Goal: Information Seeking & Learning: Learn about a topic

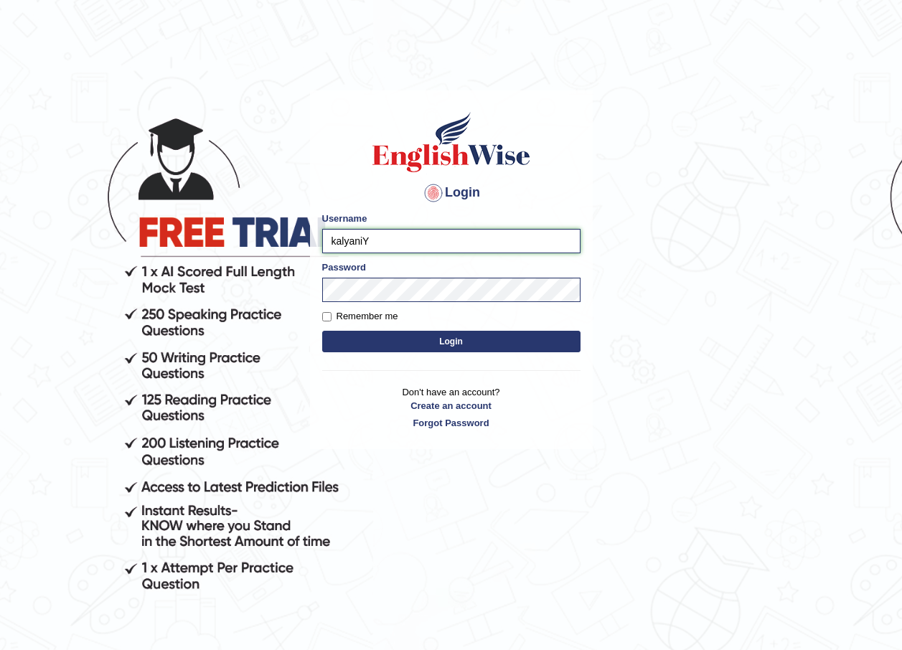
drag, startPoint x: 0, startPoint y: 0, endPoint x: 362, endPoint y: 236, distance: 432.5
click at [362, 236] on input "kalyaniY" at bounding box center [451, 241] width 258 height 24
type input "k"
type input "anitaenglishwiseglobal"
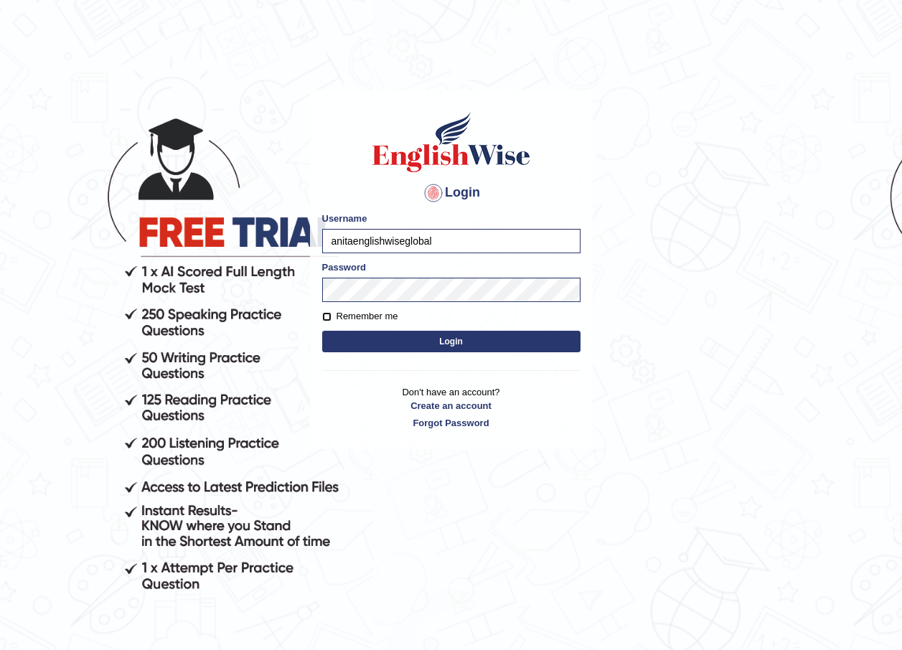
click at [329, 313] on input "Remember me" at bounding box center [326, 316] width 9 height 9
checkbox input "true"
click at [459, 339] on button "Login" at bounding box center [451, 342] width 258 height 22
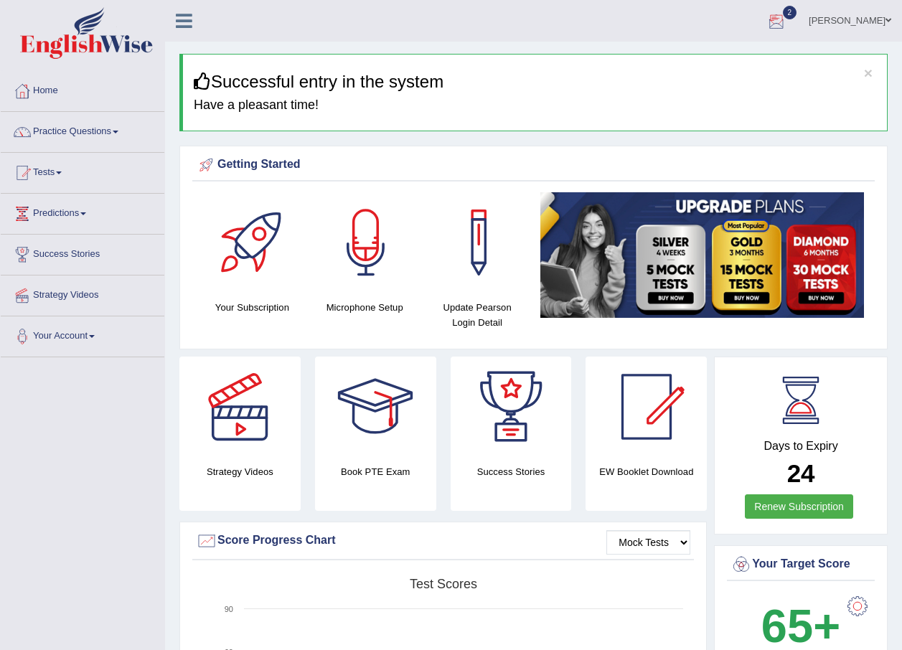
click at [787, 17] on div at bounding box center [777, 22] width 22 height 22
click at [0, 0] on li "EW7 Aug 29, 2025 Exam evaluated" at bounding box center [0, 0] width 0 height 0
click at [787, 29] on div at bounding box center [777, 22] width 22 height 22
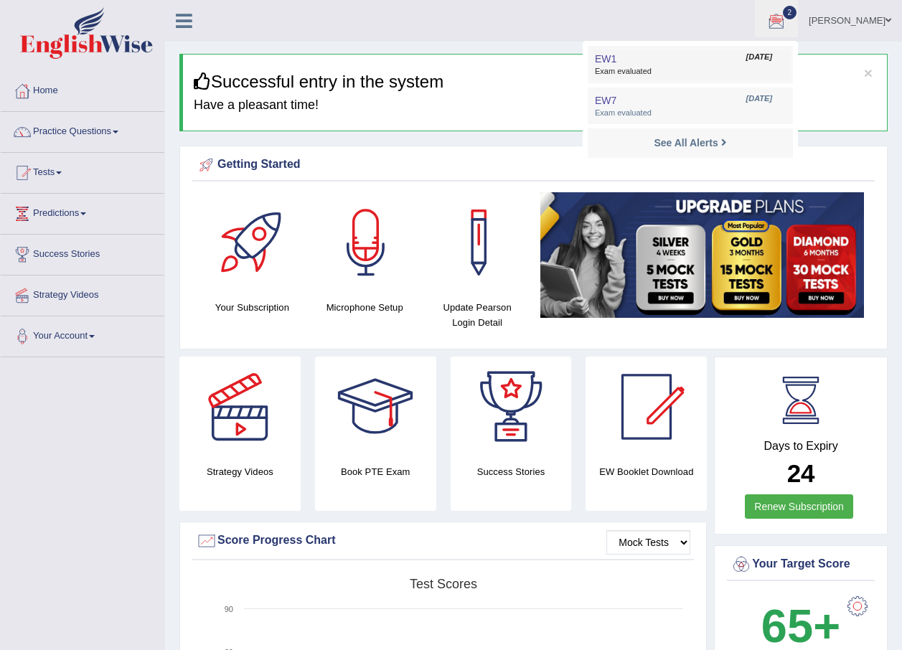
click at [780, 67] on span "Exam evaluated" at bounding box center [690, 71] width 191 height 11
click at [780, 67] on div "× Successful entry in the system Have a pleasant time!" at bounding box center [533, 92] width 708 height 77
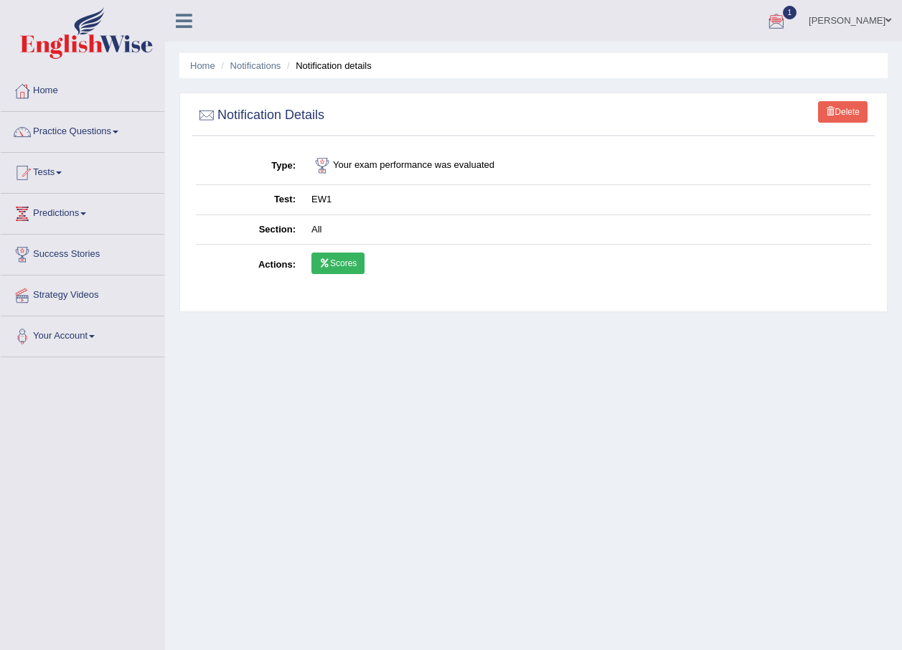
click at [787, 27] on div at bounding box center [777, 22] width 22 height 22
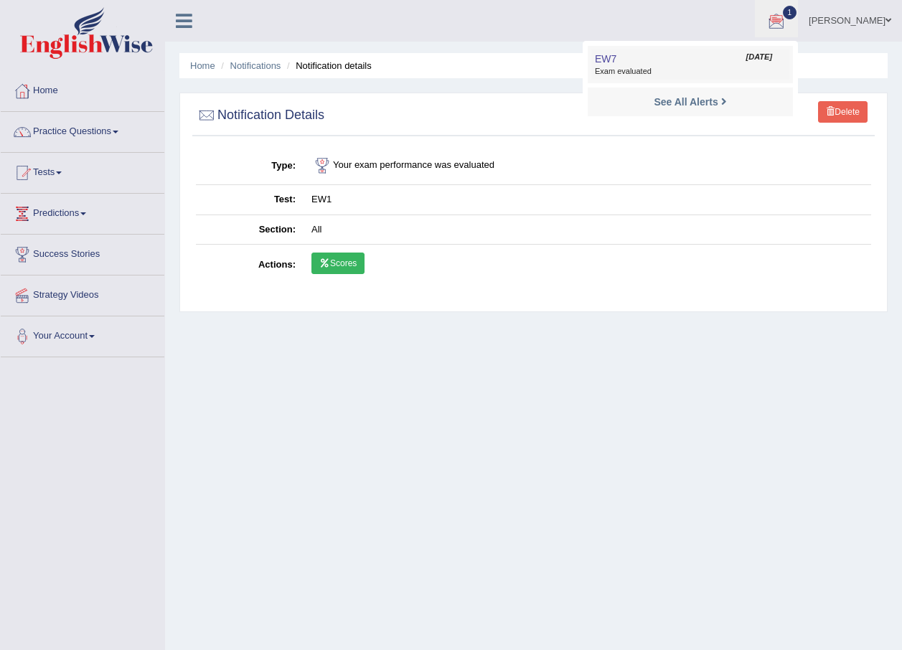
click at [784, 65] on link "EW7 Aug 29, 2025 Exam evaluated" at bounding box center [690, 65] width 198 height 30
click at [784, 65] on ul "Home Notifications Notification details" at bounding box center [533, 65] width 708 height 25
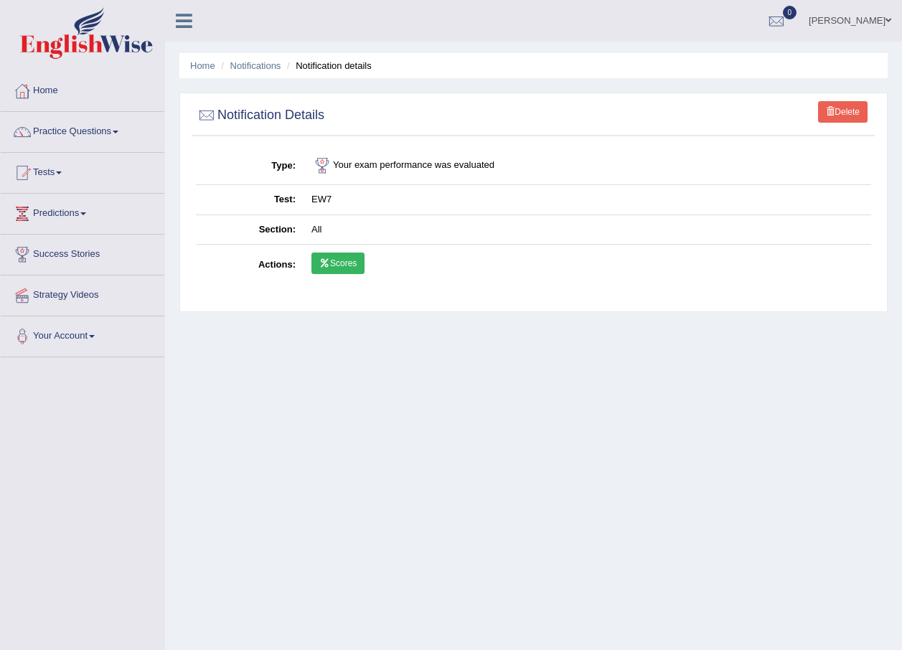
click at [342, 258] on link "Scores" at bounding box center [337, 264] width 53 height 22
click at [787, 24] on div at bounding box center [777, 22] width 22 height 22
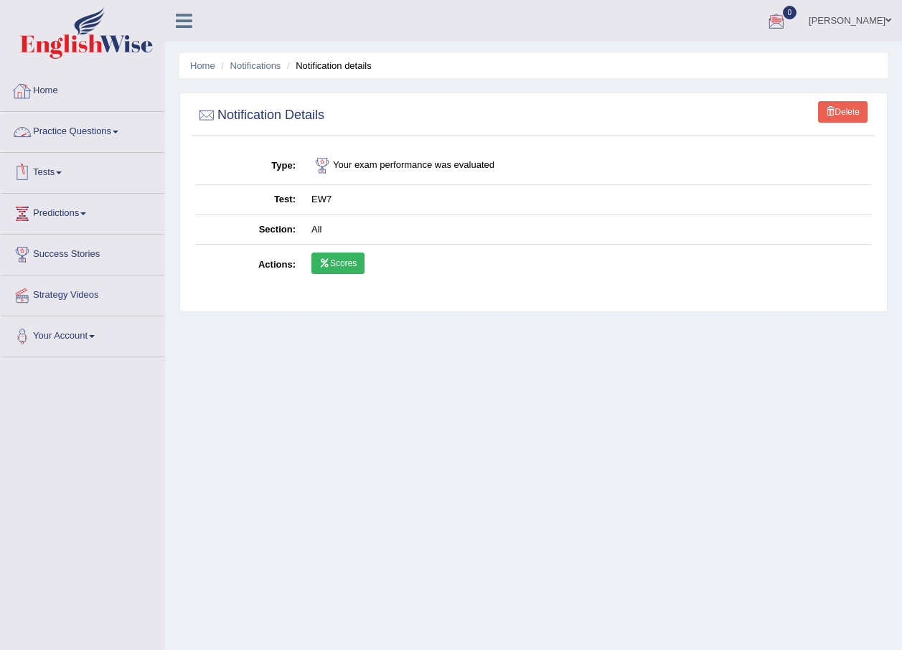
click at [70, 98] on link "Home" at bounding box center [83, 89] width 164 height 36
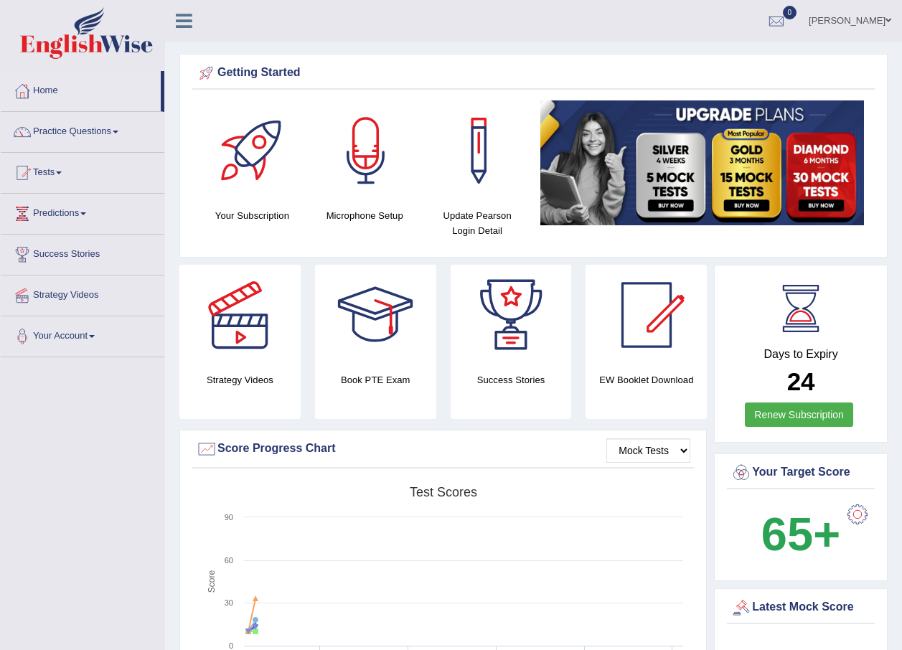
click at [122, 129] on link "Practice Questions" at bounding box center [83, 130] width 164 height 36
click at [122, 129] on link "Practice Questions" at bounding box center [81, 130] width 160 height 36
click at [62, 168] on link "Tests" at bounding box center [83, 171] width 164 height 36
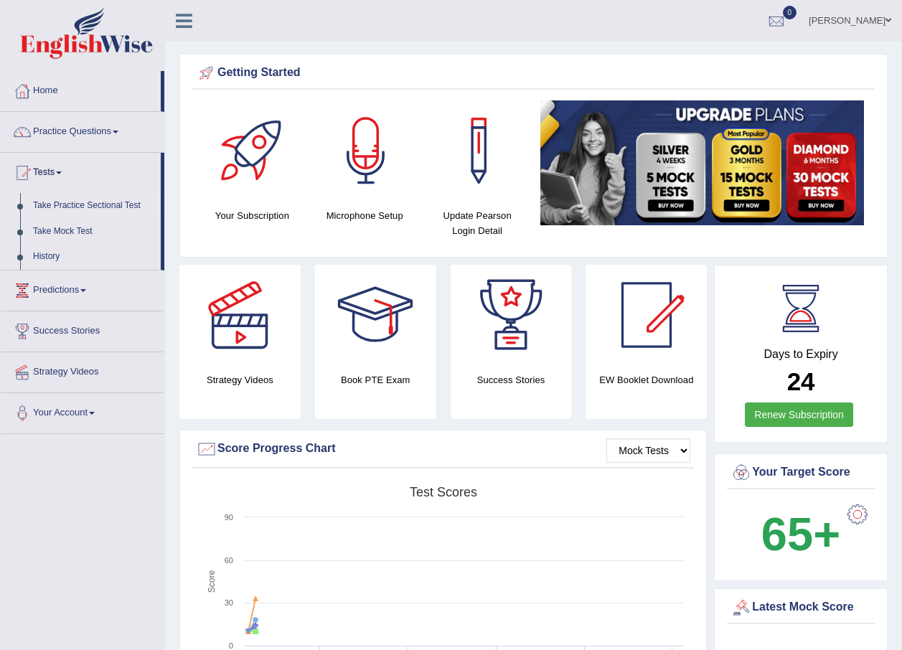
click at [82, 203] on link "Take Practice Sectional Test" at bounding box center [94, 206] width 134 height 26
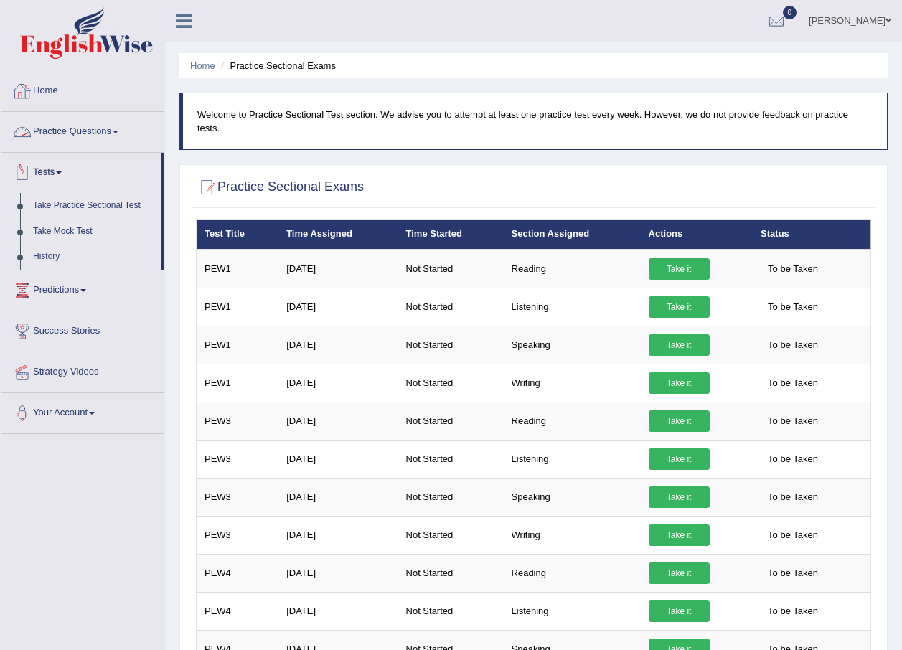
click at [116, 224] on link "Take Mock Test" at bounding box center [94, 232] width 134 height 26
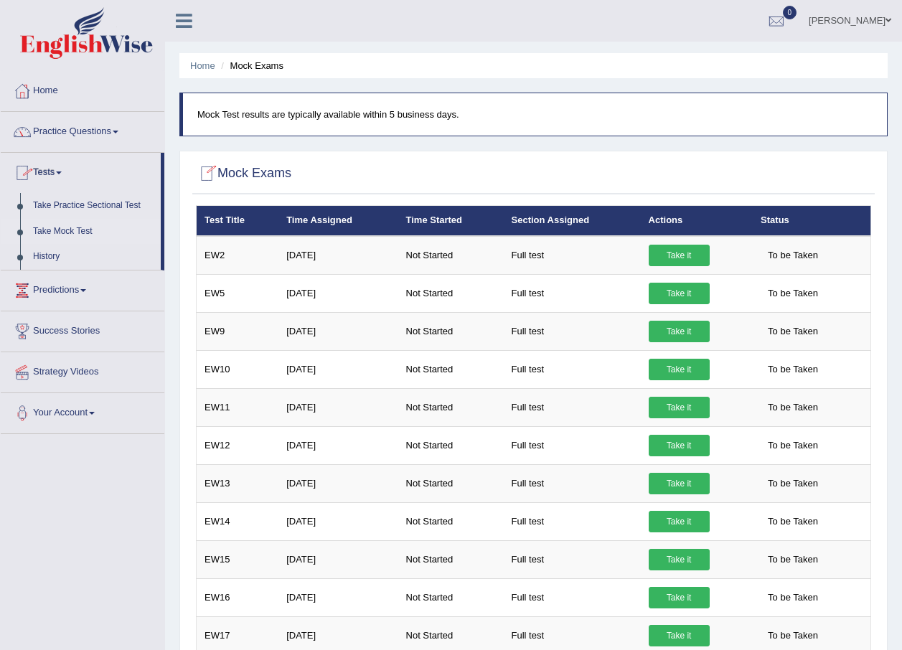
click at [98, 225] on link "Take Mock Test" at bounding box center [94, 232] width 134 height 26
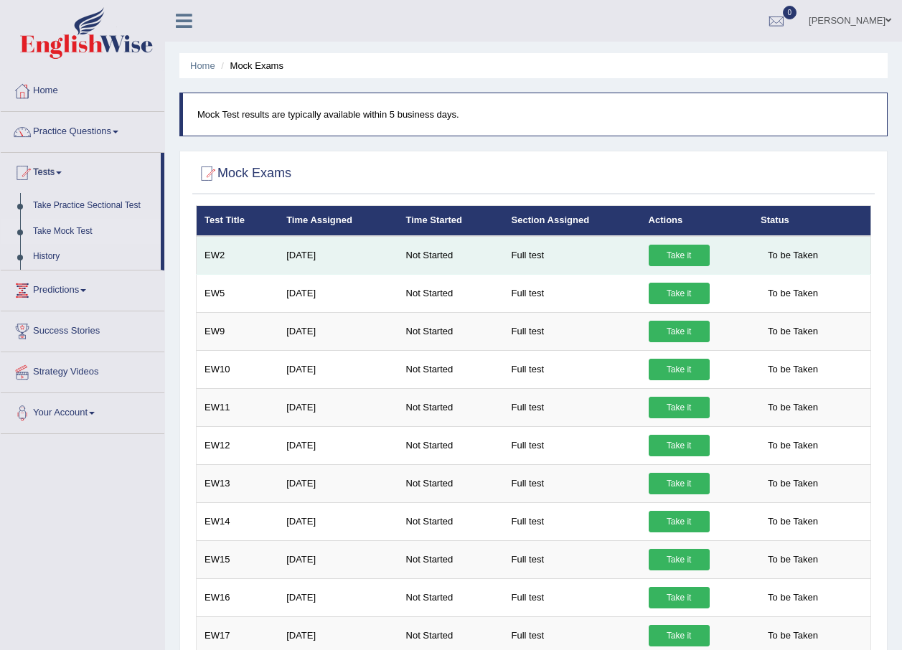
click at [670, 251] on link "Take it" at bounding box center [679, 256] width 61 height 22
click at [667, 250] on link "Take it" at bounding box center [679, 256] width 61 height 22
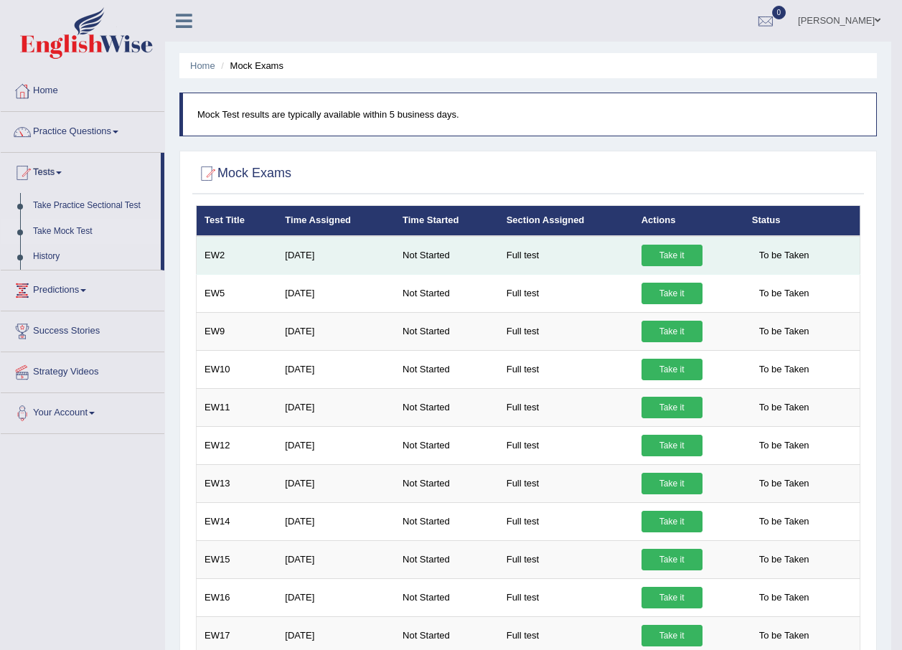
click at [667, 250] on link "Take it" at bounding box center [672, 256] width 61 height 22
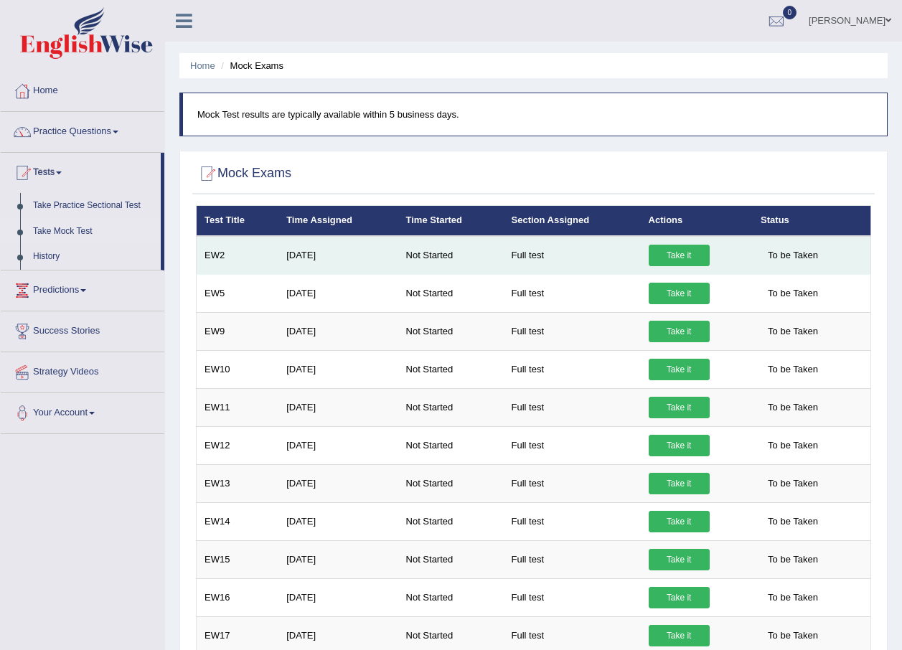
click at [672, 258] on link "Take it" at bounding box center [679, 256] width 61 height 22
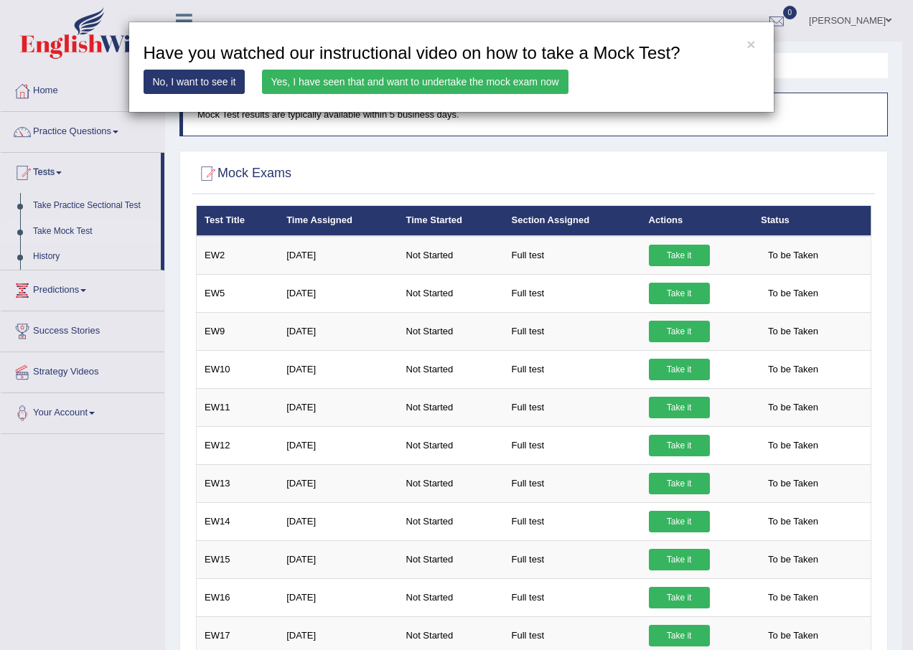
click at [212, 83] on link "No, I want to see it" at bounding box center [195, 82] width 102 height 24
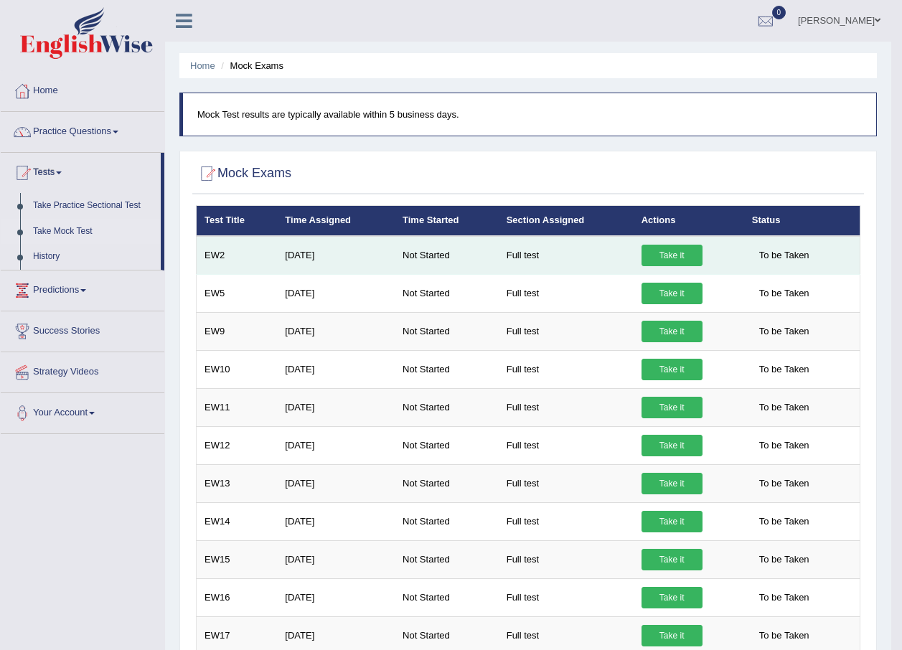
click at [680, 256] on link "Take it" at bounding box center [672, 256] width 61 height 22
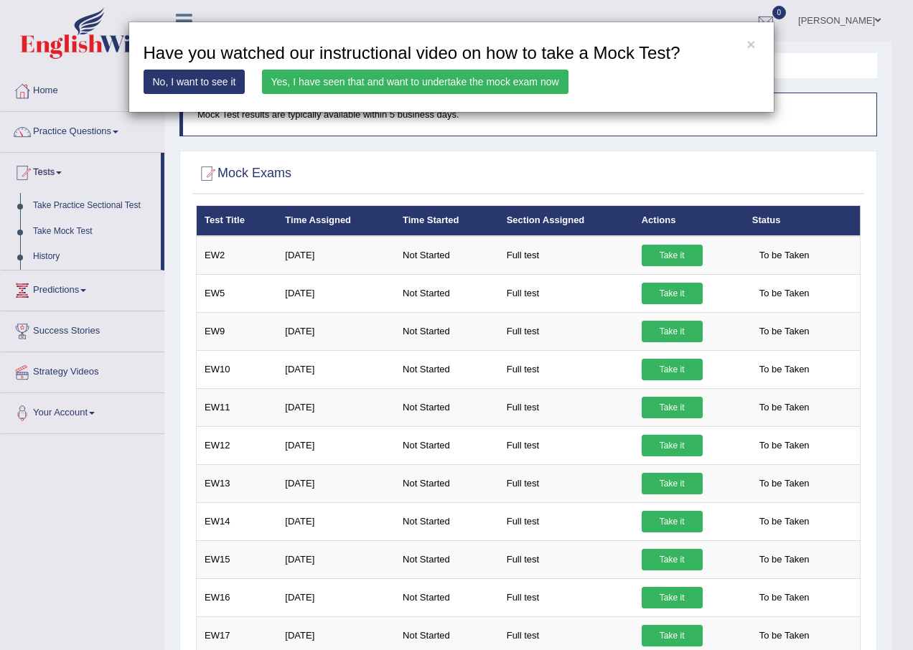
click at [586, 142] on div "× Have you watched our instructional video on how to take a Mock Test? No, I wa…" at bounding box center [456, 325] width 913 height 650
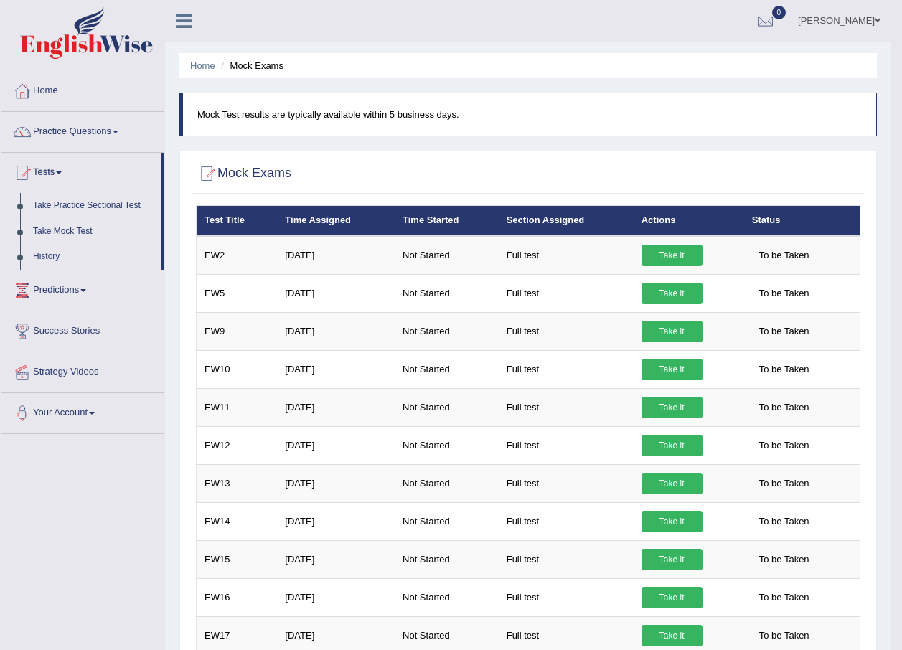
click at [118, 131] on span at bounding box center [116, 132] width 6 height 3
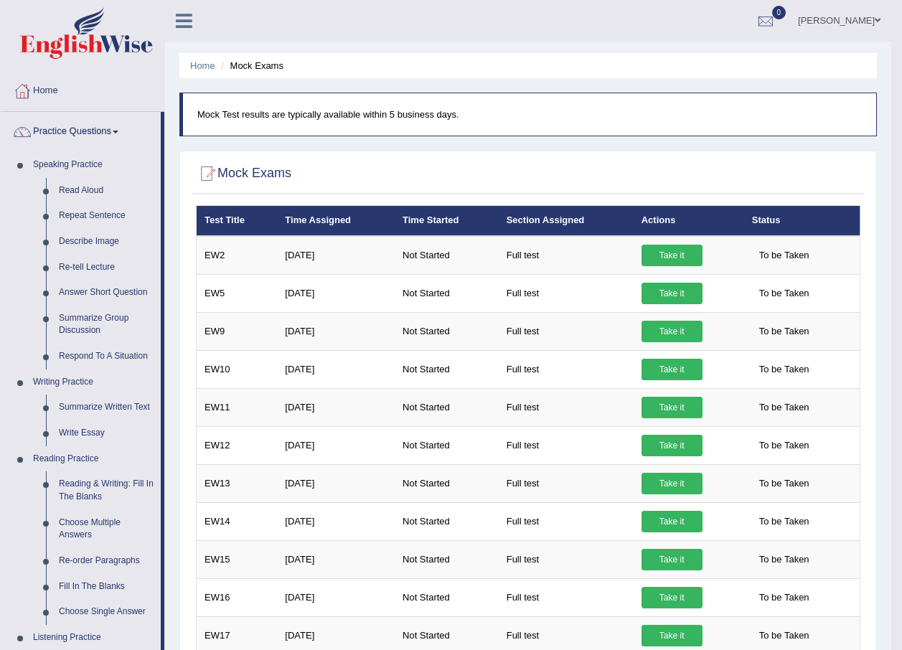
click at [118, 131] on span at bounding box center [116, 132] width 6 height 3
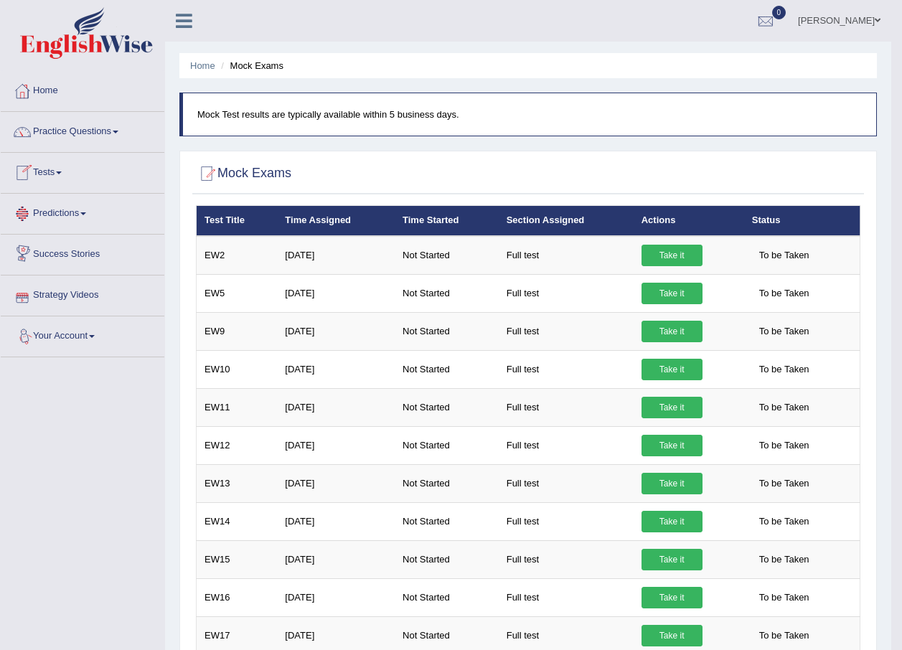
click at [69, 301] on link "Strategy Videos" at bounding box center [83, 294] width 164 height 36
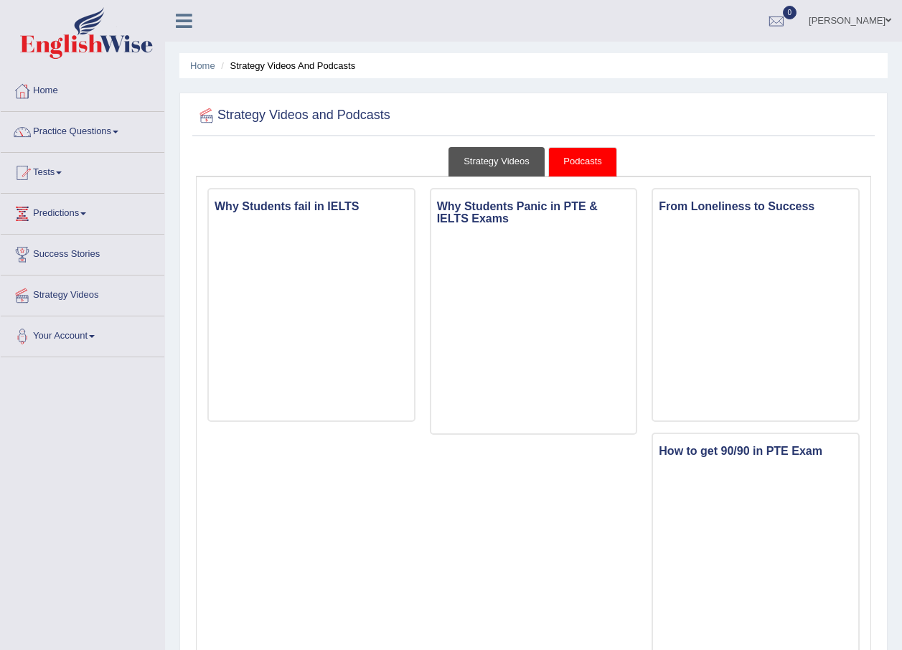
click at [496, 169] on link "Strategy Videos" at bounding box center [496, 161] width 96 height 29
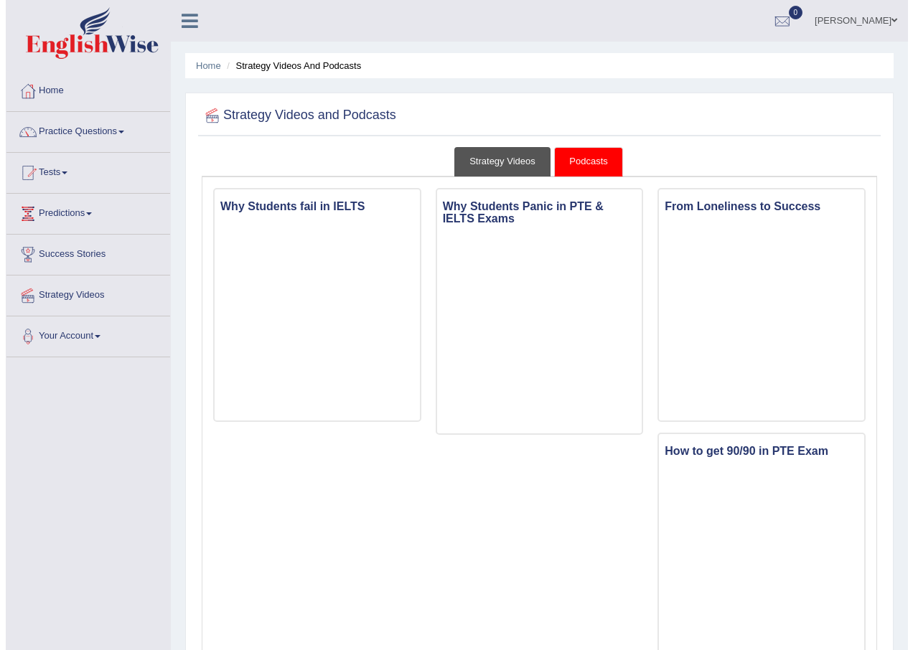
scroll to position [103, 0]
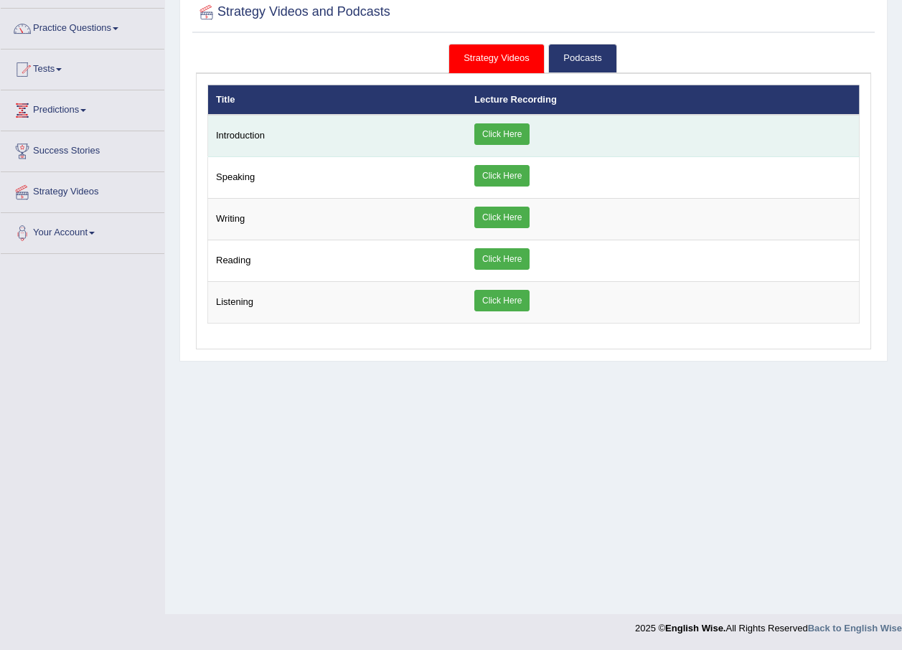
click at [511, 133] on link "Click Here" at bounding box center [501, 134] width 55 height 22
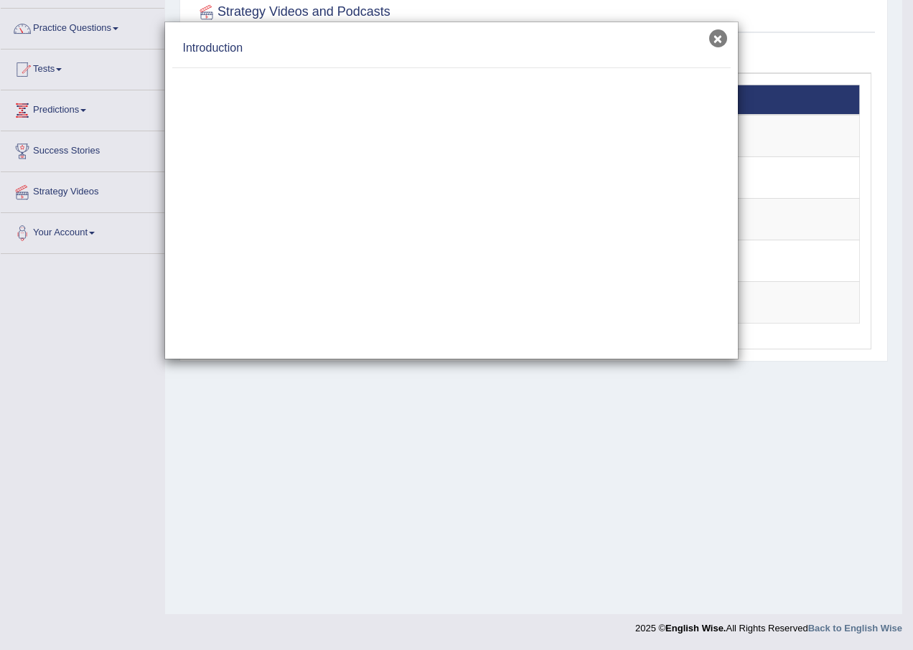
click at [715, 36] on button "×" at bounding box center [718, 38] width 18 height 18
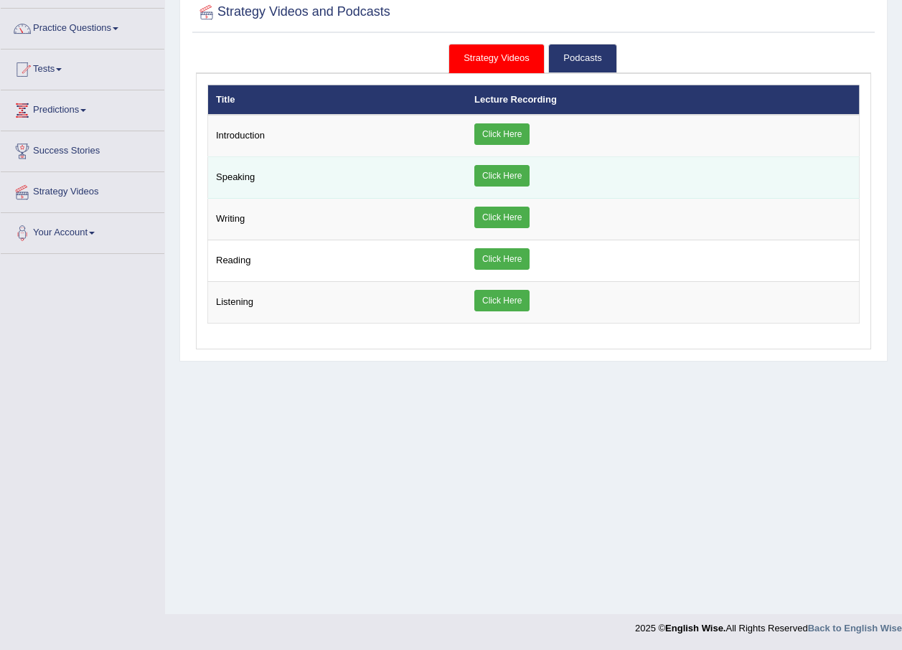
click at [509, 174] on link "Click Here" at bounding box center [501, 176] width 55 height 22
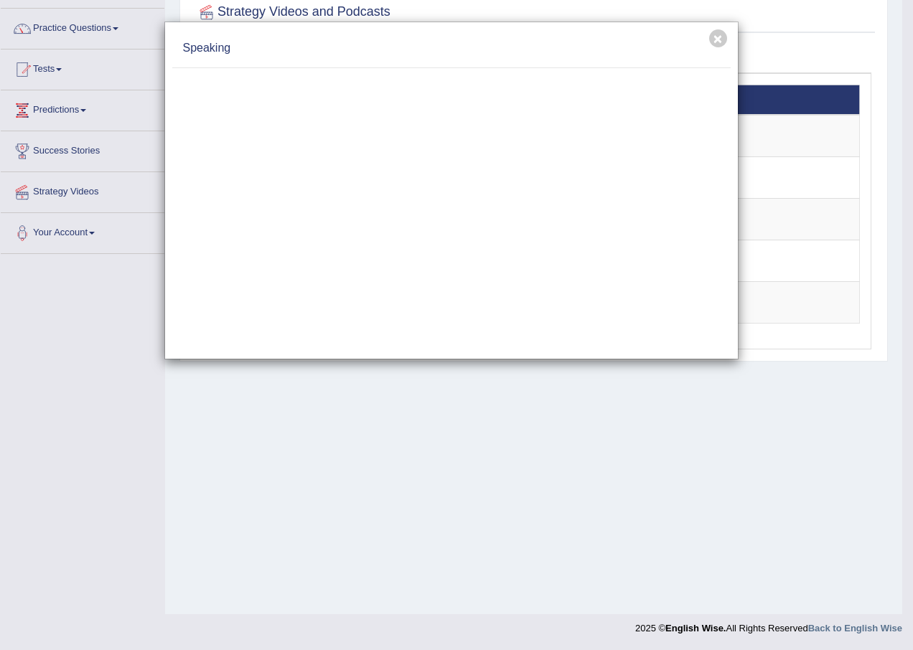
click at [901, 158] on html "Toggle navigation Home Practice Questions Speaking Practice Read Aloud Repeat S…" at bounding box center [456, 222] width 913 height 650
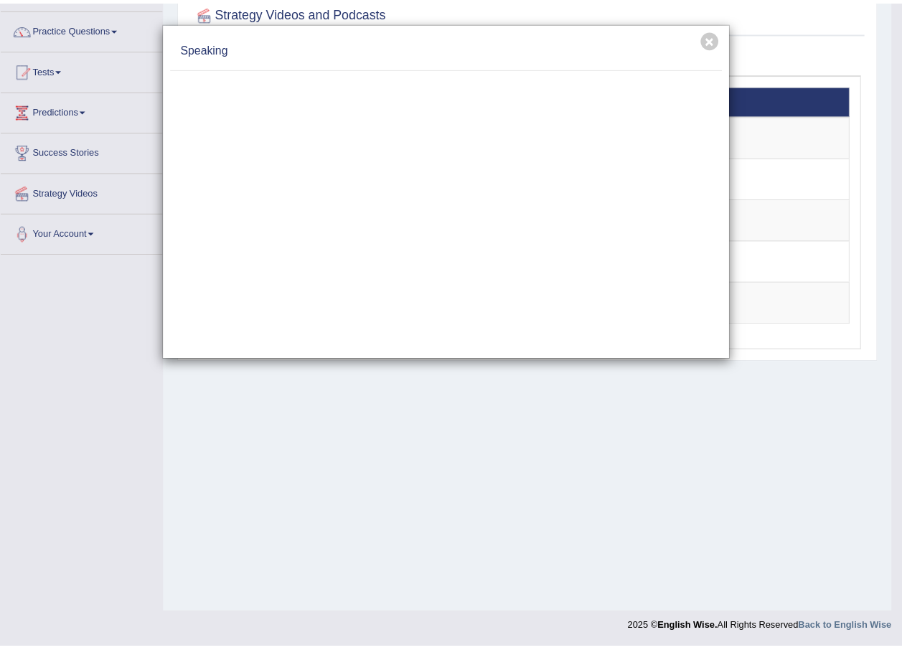
scroll to position [0, 0]
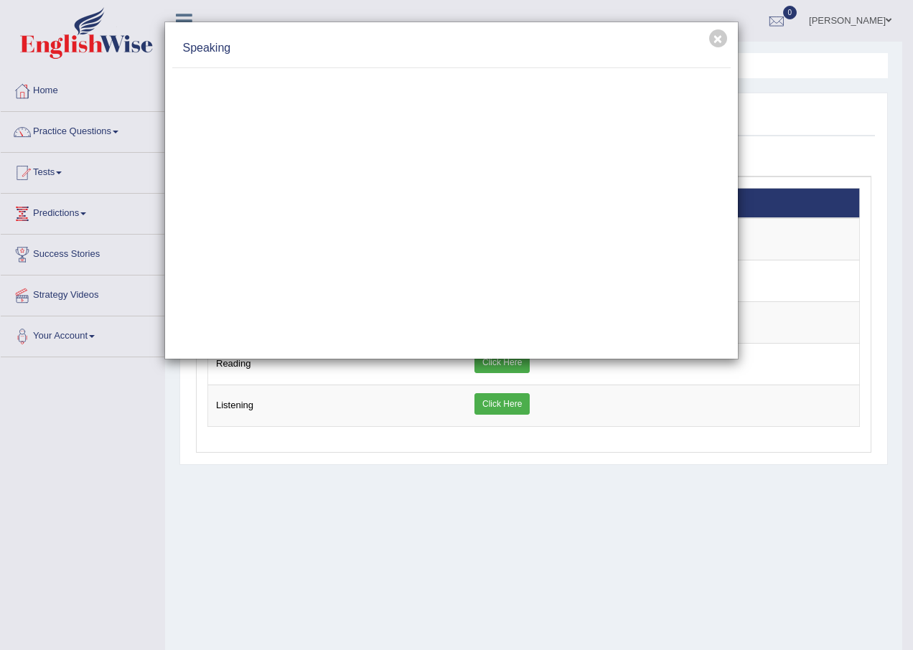
click at [410, 520] on div "× Speaking" at bounding box center [456, 325] width 913 height 650
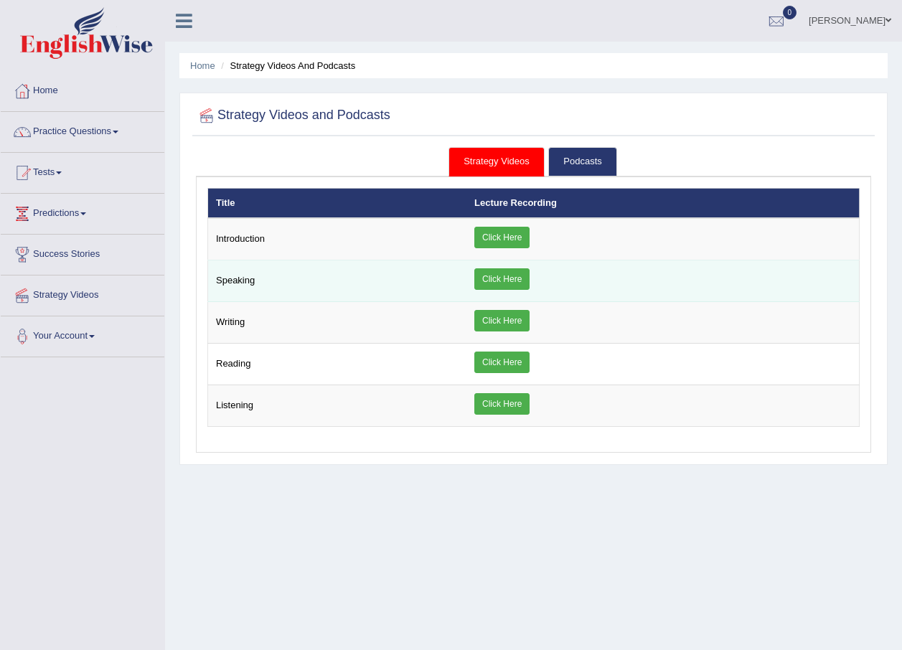
click at [522, 280] on link "Click Here" at bounding box center [501, 279] width 55 height 22
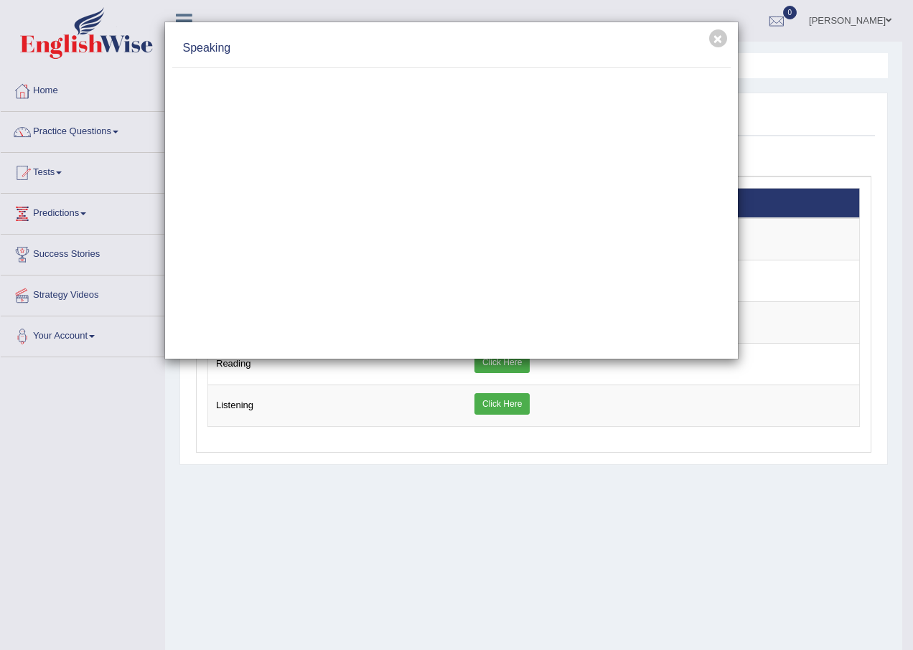
drag, startPoint x: 403, startPoint y: 382, endPoint x: 393, endPoint y: 334, distance: 49.0
click at [398, 352] on div "× Speaking" at bounding box center [456, 325] width 913 height 650
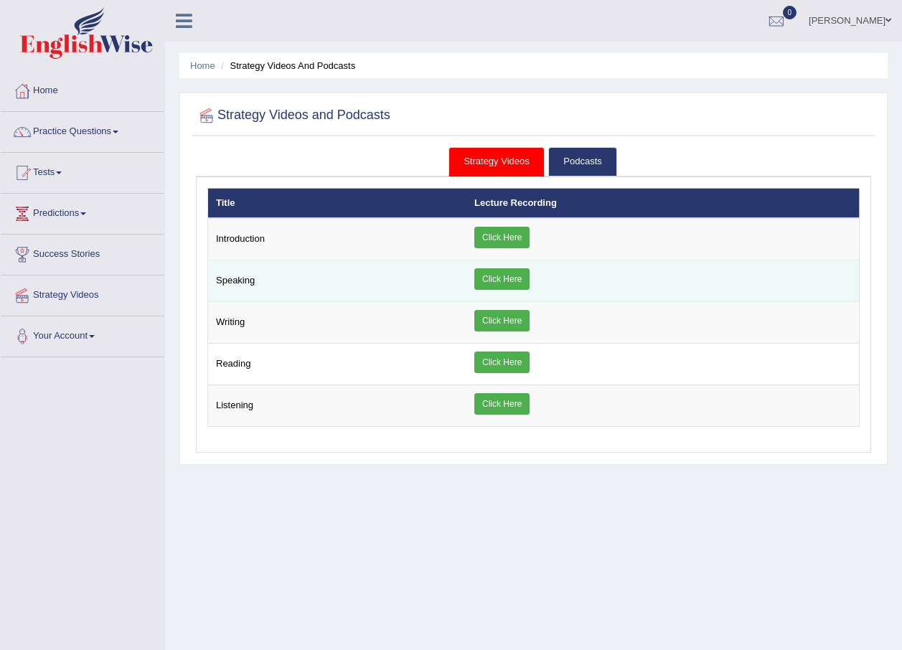
click at [522, 272] on link "Click Here" at bounding box center [501, 279] width 55 height 22
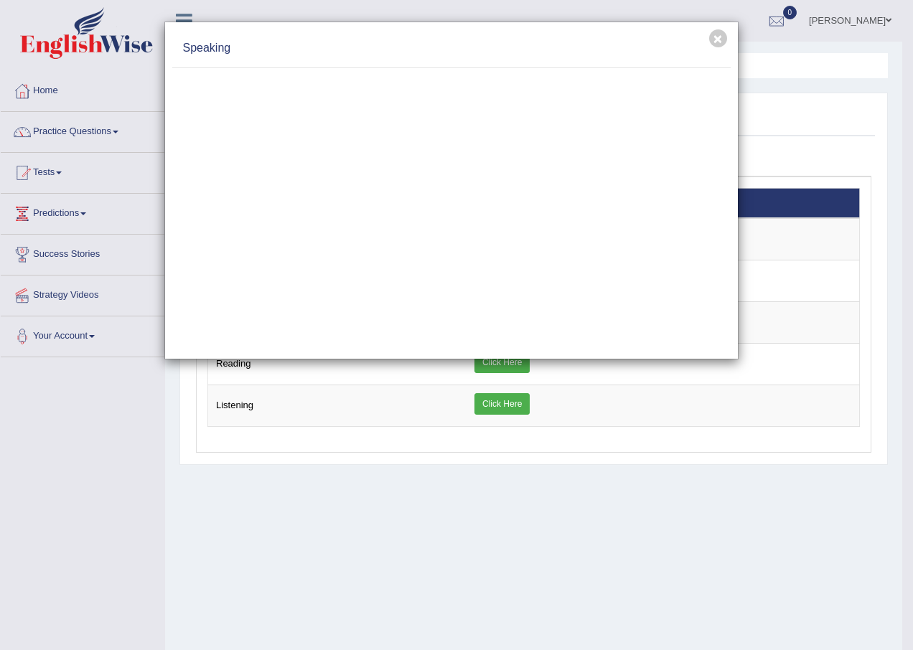
click at [505, 349] on div at bounding box center [451, 209] width 558 height 283
click at [714, 37] on button "×" at bounding box center [718, 38] width 18 height 18
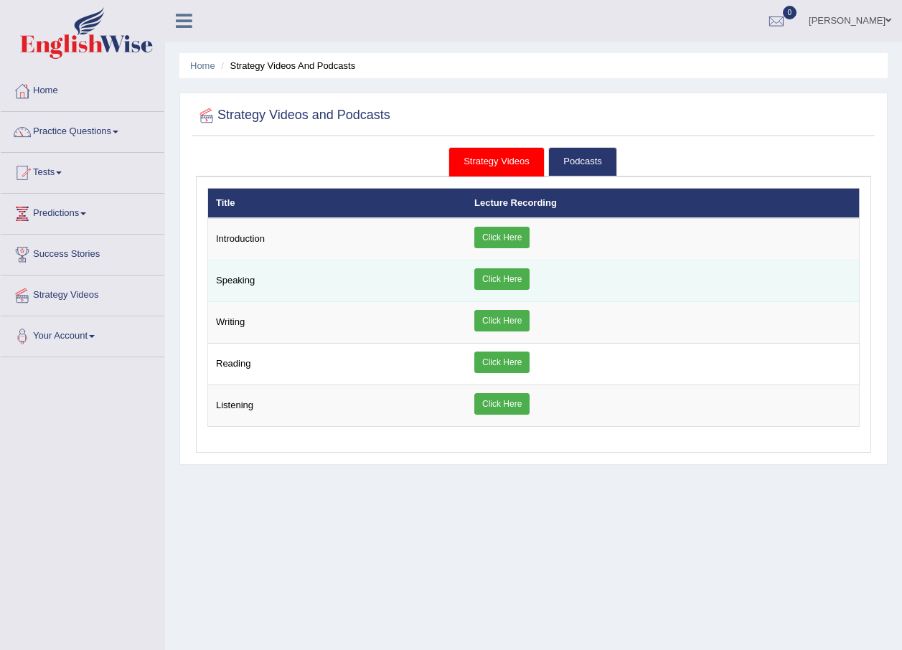
click at [507, 272] on link "Click Here" at bounding box center [501, 279] width 55 height 22
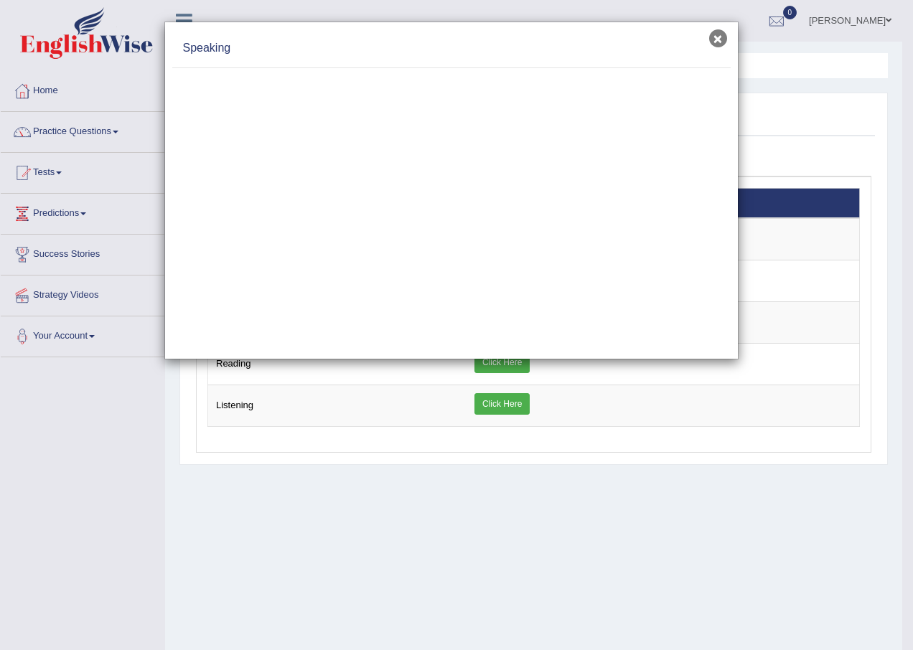
click at [723, 44] on button "×" at bounding box center [718, 38] width 18 height 18
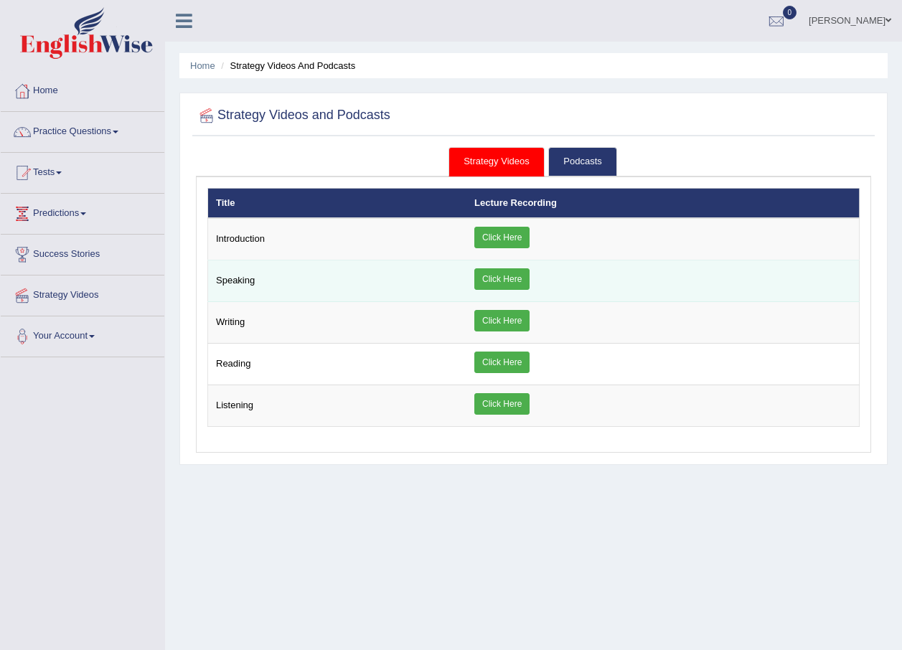
click at [512, 271] on link "Click Here" at bounding box center [501, 279] width 55 height 22
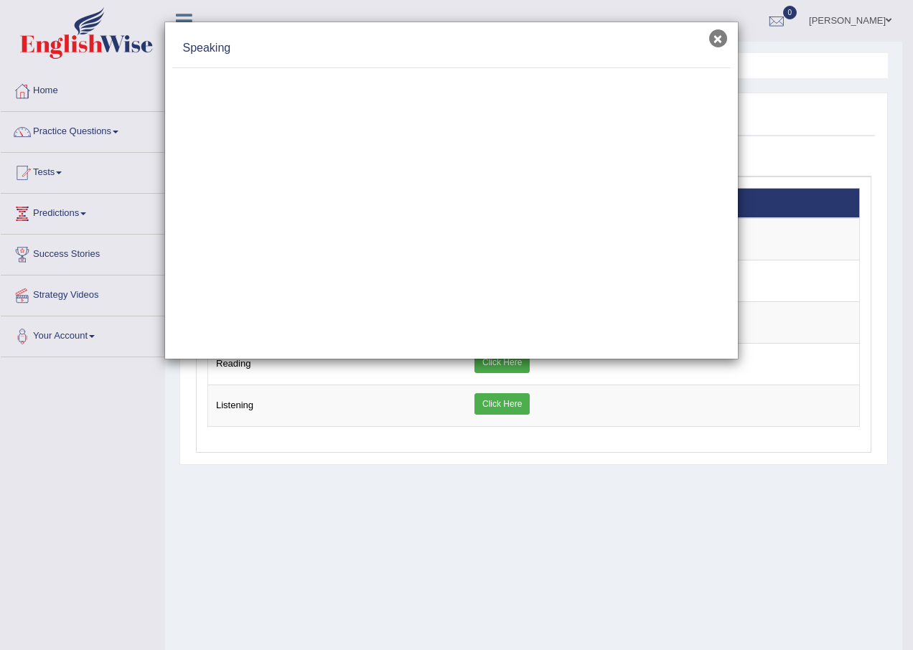
click at [710, 33] on button "×" at bounding box center [718, 38] width 18 height 18
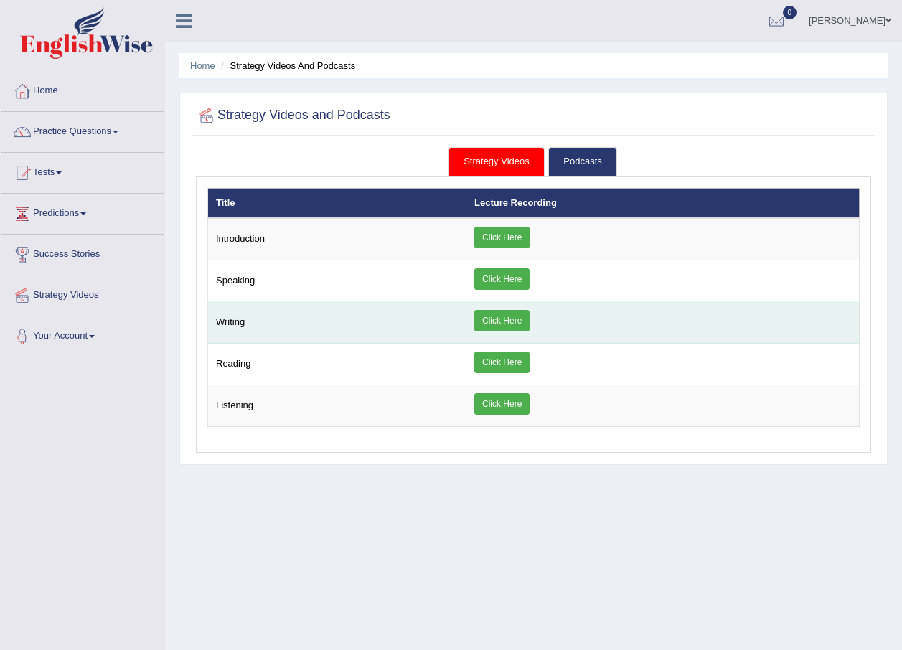
click at [520, 317] on link "Click Here" at bounding box center [501, 321] width 55 height 22
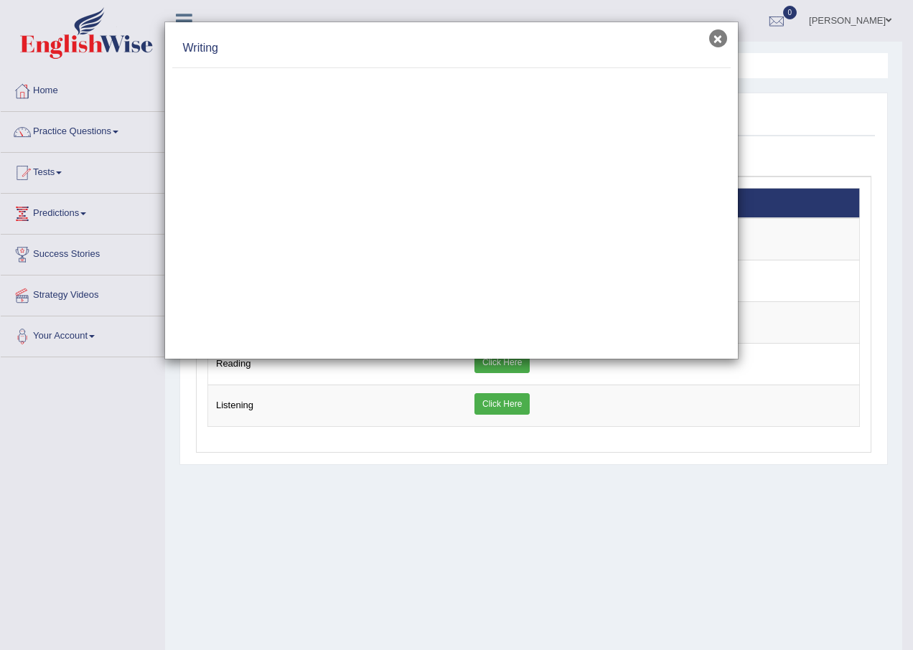
click at [716, 37] on button "×" at bounding box center [718, 38] width 18 height 18
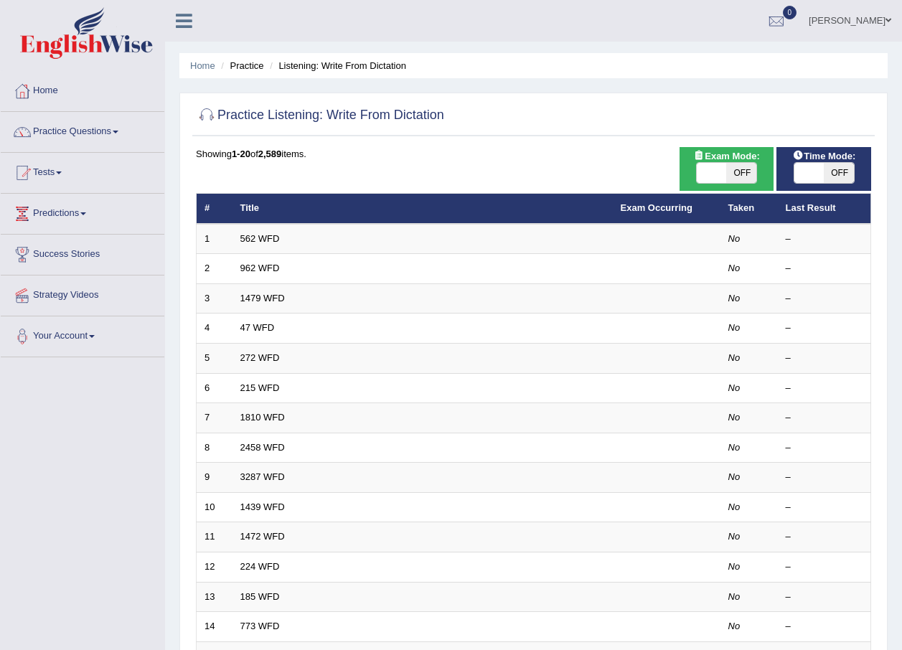
click at [65, 166] on link "Tests" at bounding box center [83, 171] width 164 height 36
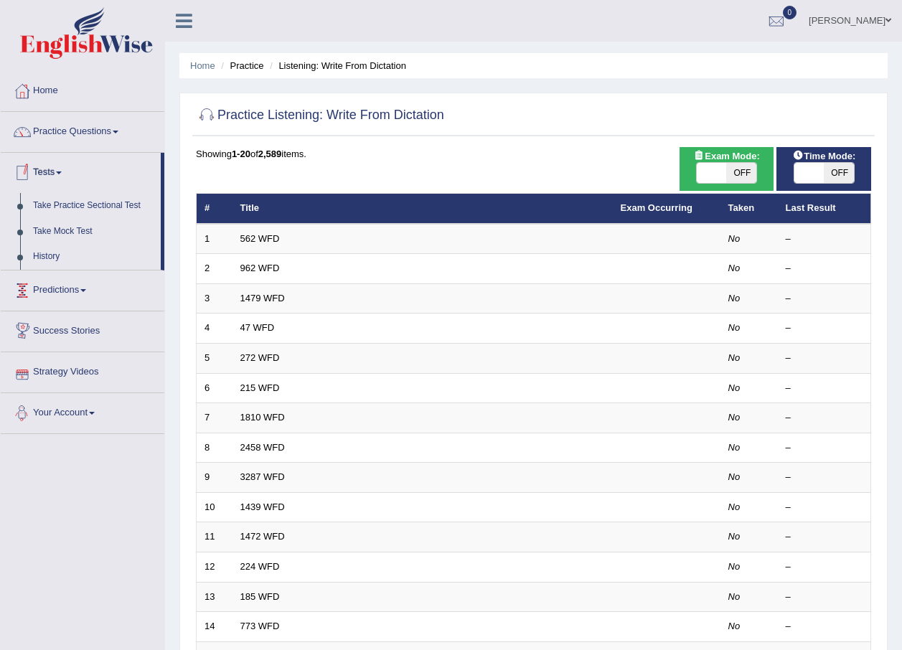
click at [96, 379] on link "Strategy Videos" at bounding box center [83, 370] width 164 height 36
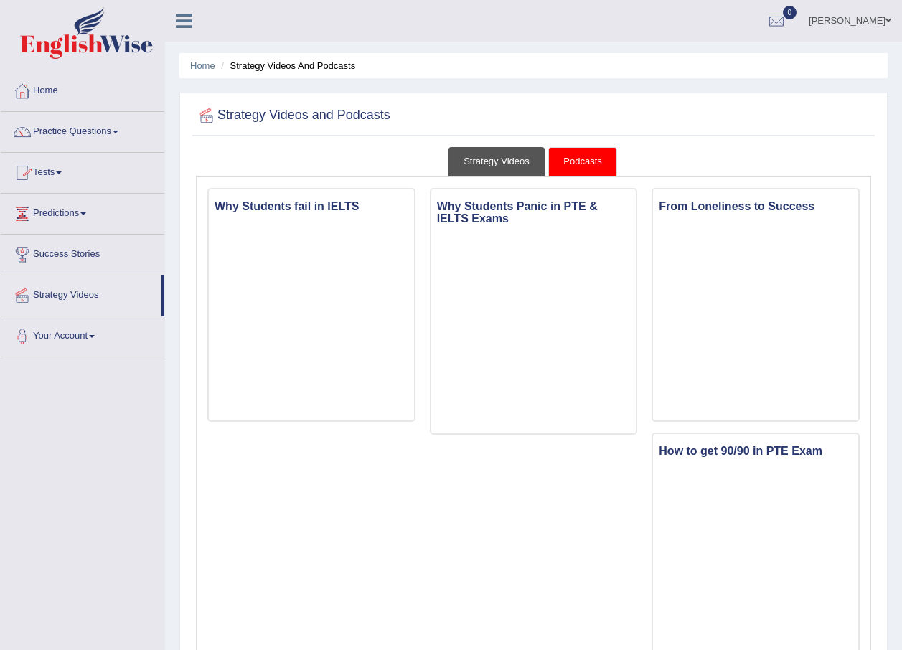
click at [493, 170] on link "Strategy Videos" at bounding box center [496, 161] width 96 height 29
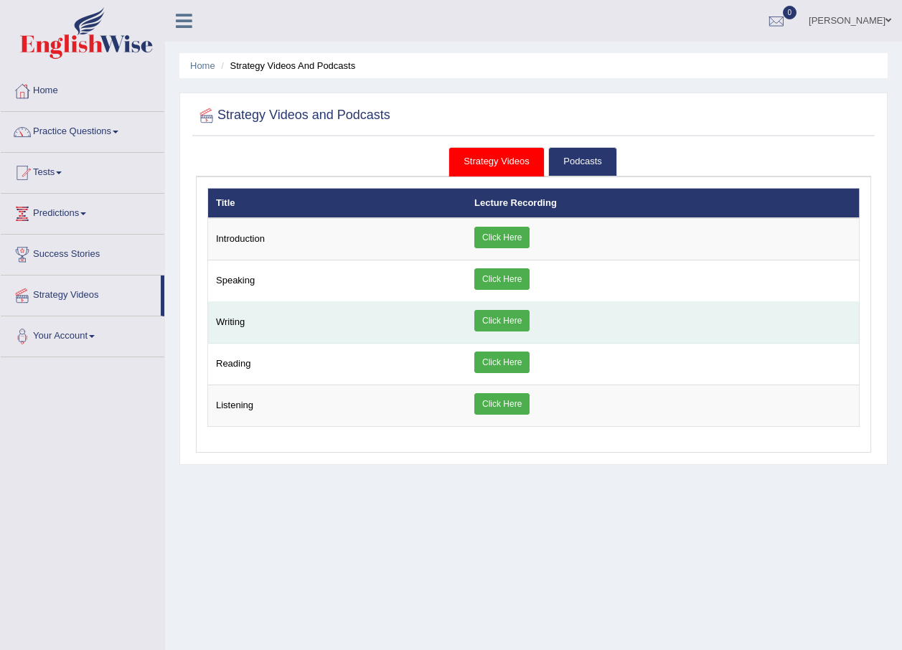
click at [515, 319] on link "Click Here" at bounding box center [501, 321] width 55 height 22
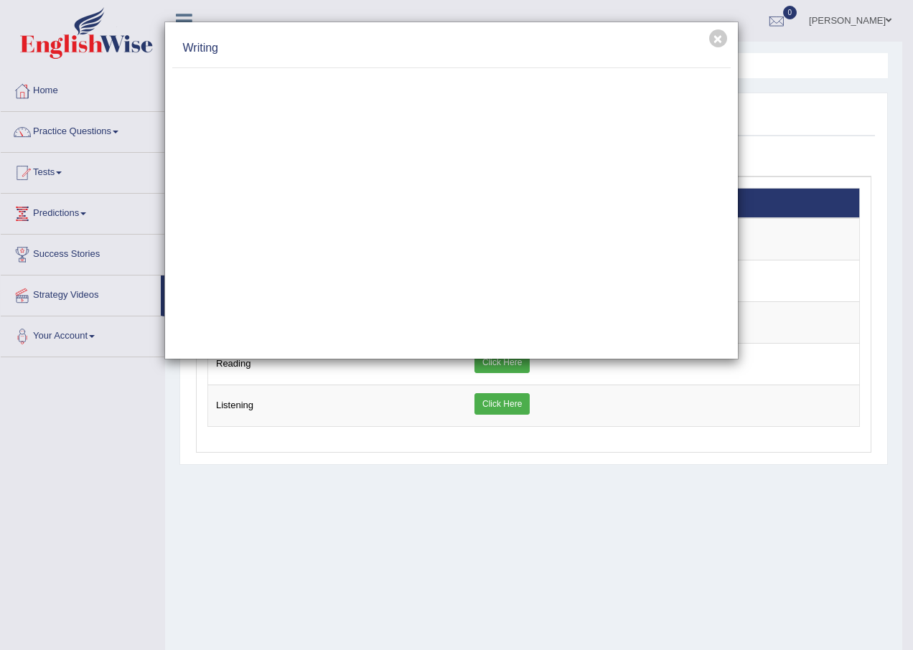
click at [357, 65] on div "Writing" at bounding box center [451, 48] width 558 height 39
drag, startPoint x: 722, startPoint y: 34, endPoint x: 703, endPoint y: 39, distance: 19.8
click at [717, 34] on button "×" at bounding box center [718, 38] width 18 height 18
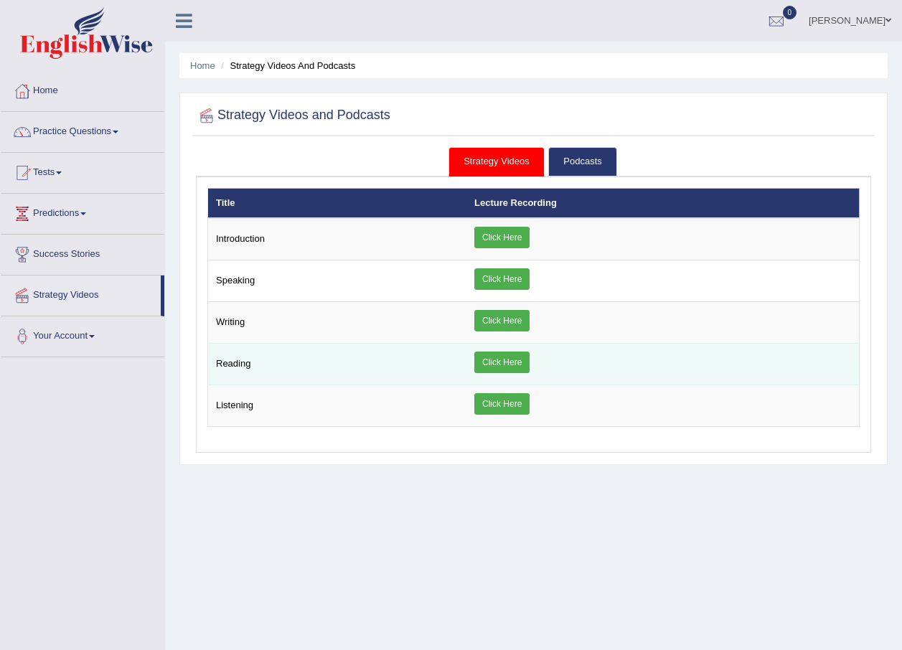
click at [505, 355] on link "Click Here" at bounding box center [501, 363] width 55 height 22
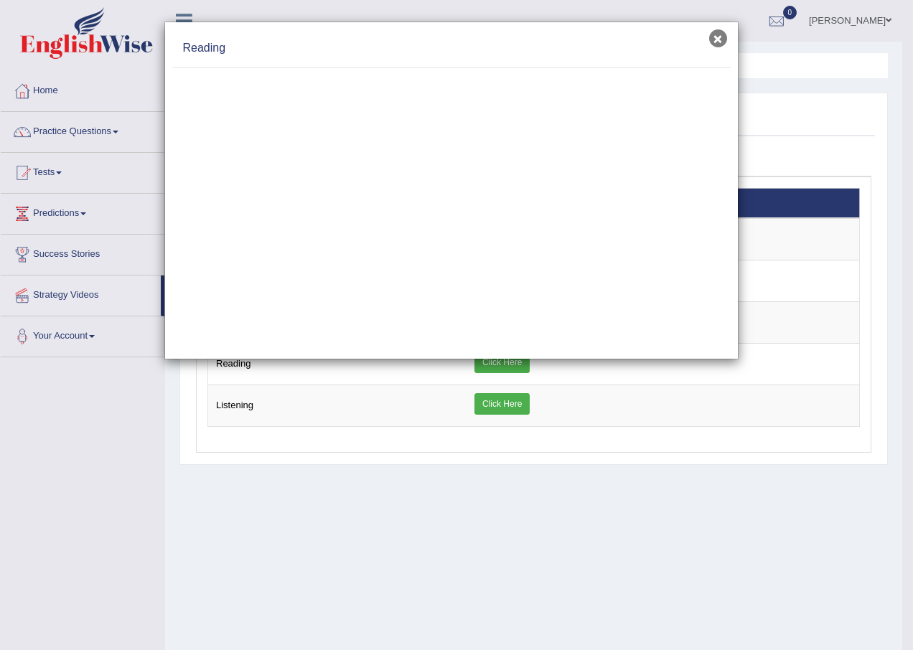
click at [715, 35] on button "×" at bounding box center [718, 38] width 18 height 18
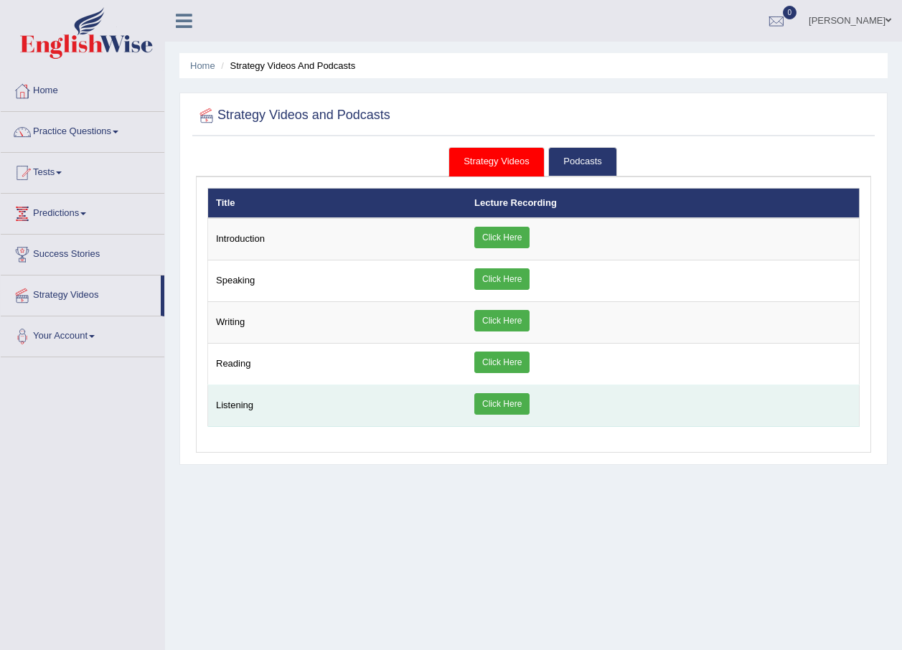
click at [512, 404] on link "Click Here" at bounding box center [501, 404] width 55 height 22
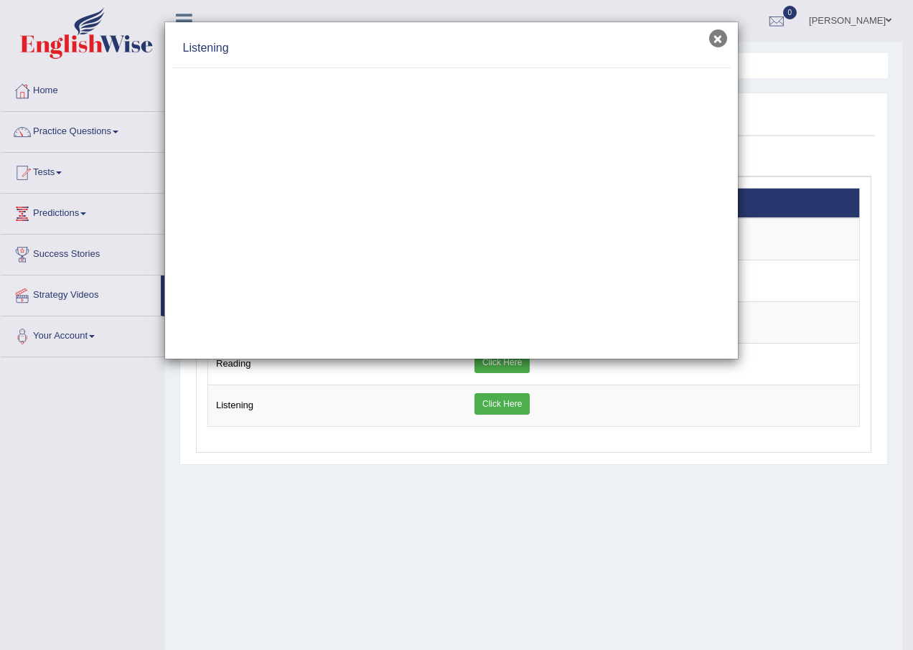
click at [719, 34] on button "×" at bounding box center [718, 38] width 18 height 18
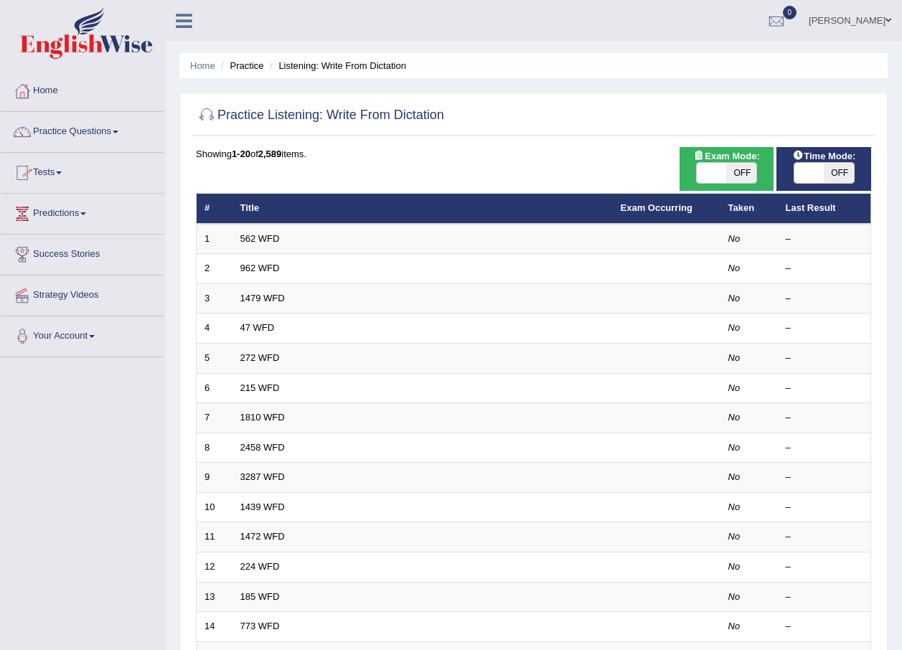
click at [64, 168] on link "Tests" at bounding box center [83, 171] width 164 height 36
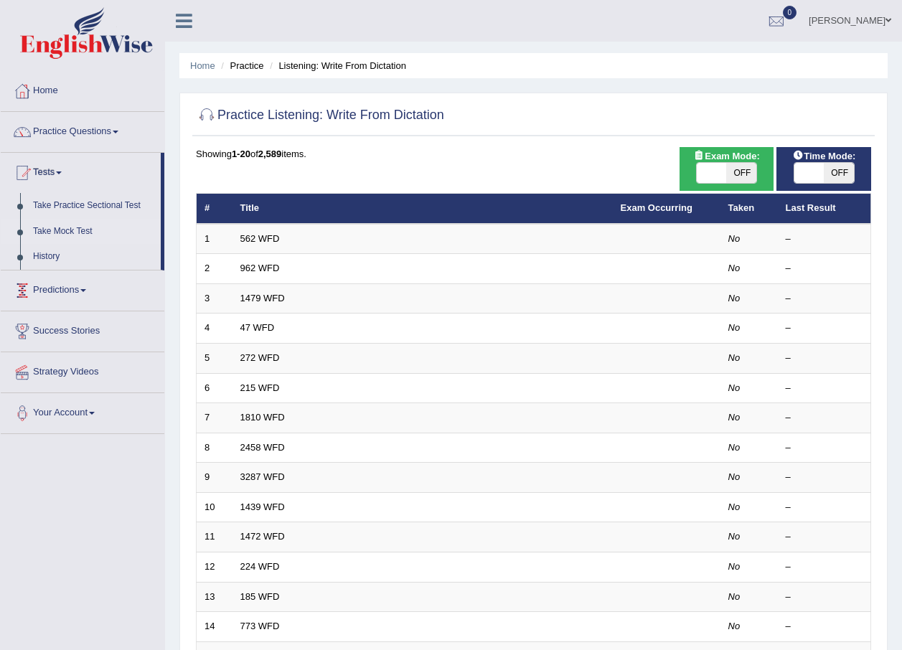
click at [121, 223] on link "Take Mock Test" at bounding box center [94, 232] width 134 height 26
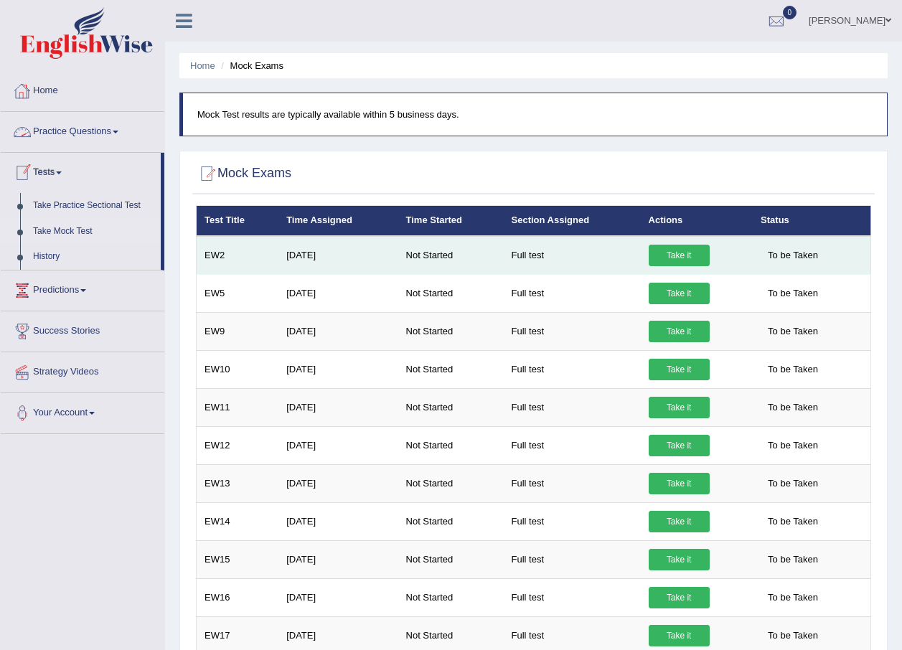
click at [675, 246] on link "Take it" at bounding box center [679, 256] width 61 height 22
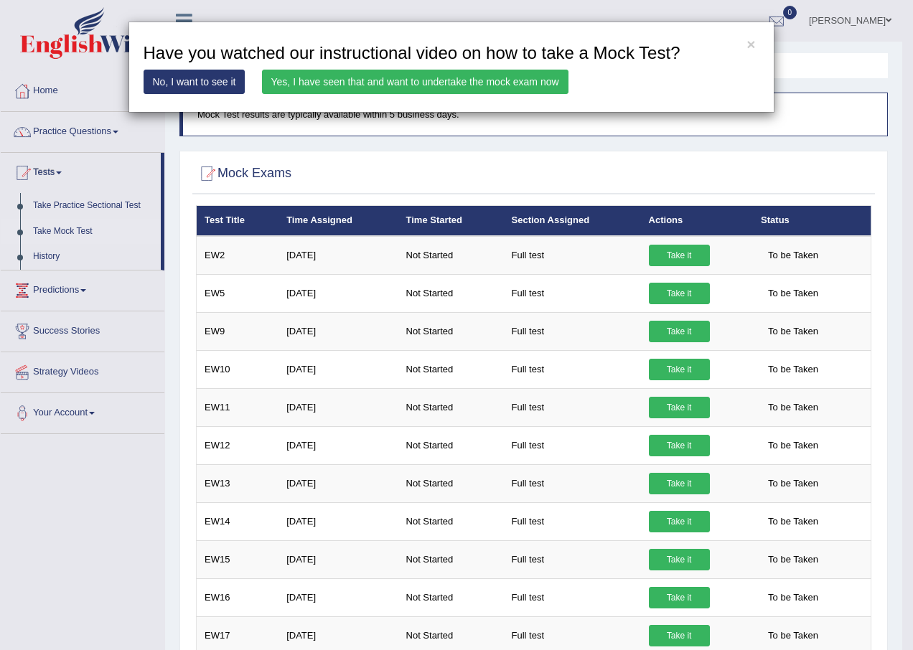
click at [403, 82] on link "Yes, I have seen that and want to undertake the mock exam now" at bounding box center [415, 82] width 306 height 24
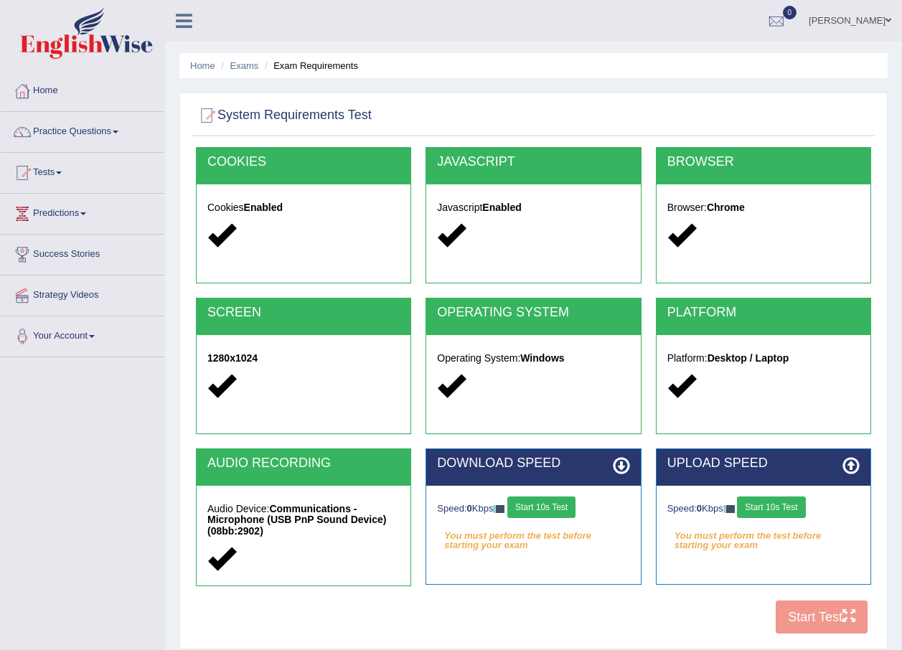
click at [535, 505] on button "Start 10s Test" at bounding box center [541, 508] width 68 height 22
click at [520, 509] on img at bounding box center [514, 509] width 11 height 8
click at [582, 509] on button "Start 10s Test" at bounding box center [557, 508] width 68 height 22
click at [771, 503] on button "Start 10s Test" at bounding box center [771, 508] width 68 height 22
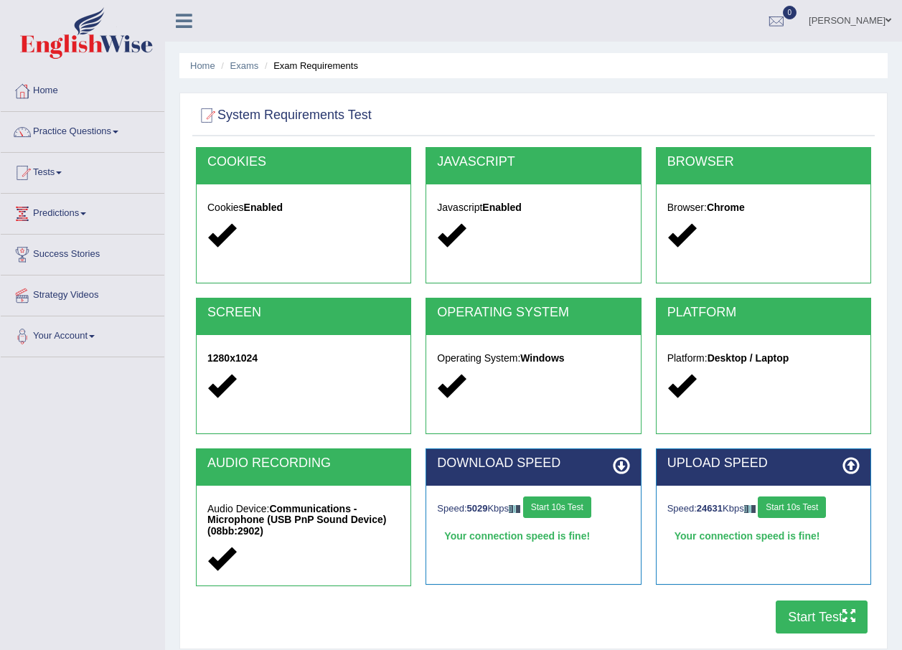
click at [820, 620] on button "Start Test" at bounding box center [822, 617] width 92 height 33
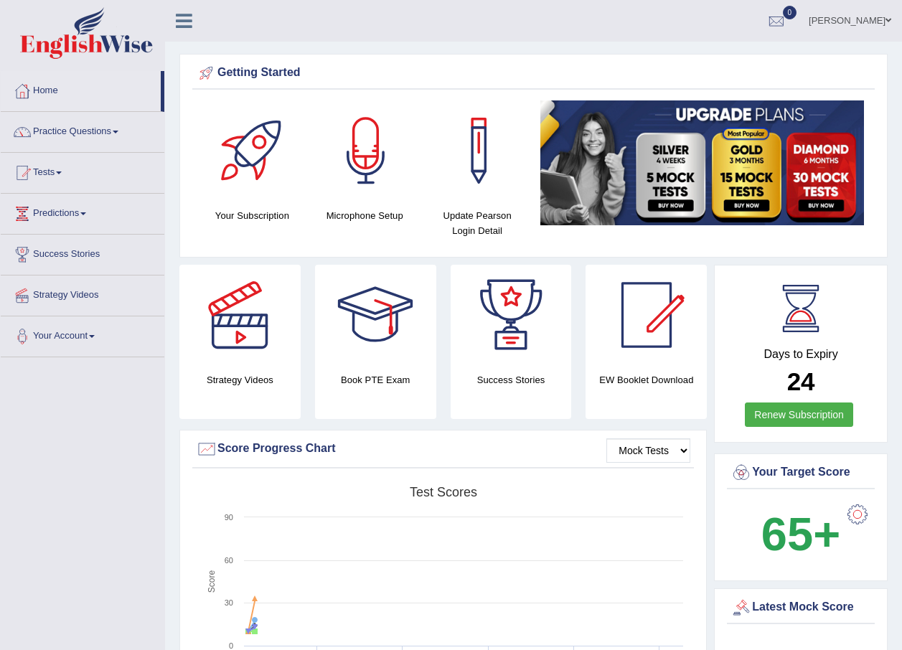
click at [875, 24] on link "[PERSON_NAME]" at bounding box center [850, 18] width 104 height 37
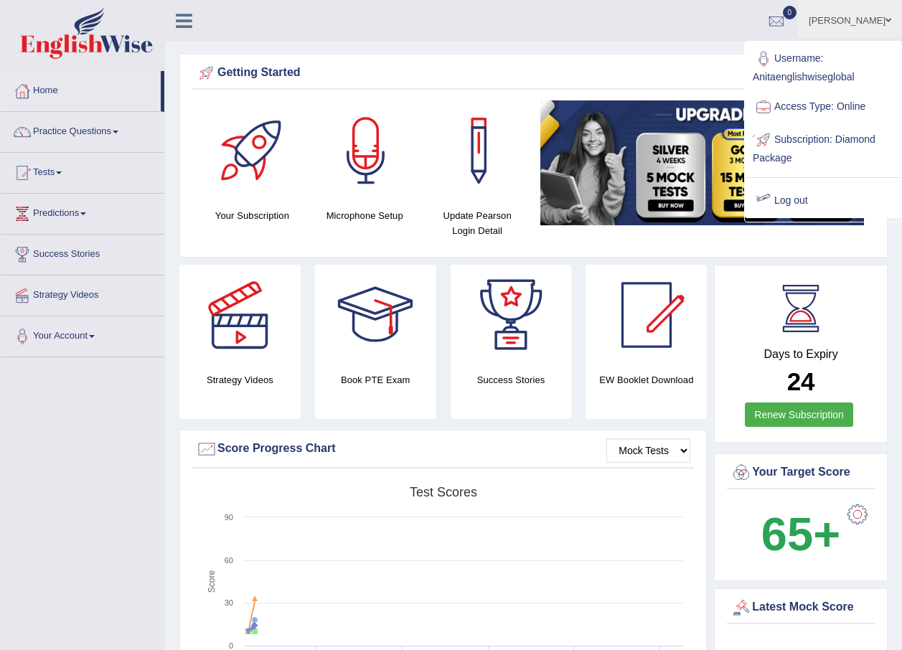
click at [810, 199] on link "Log out" at bounding box center [823, 200] width 155 height 33
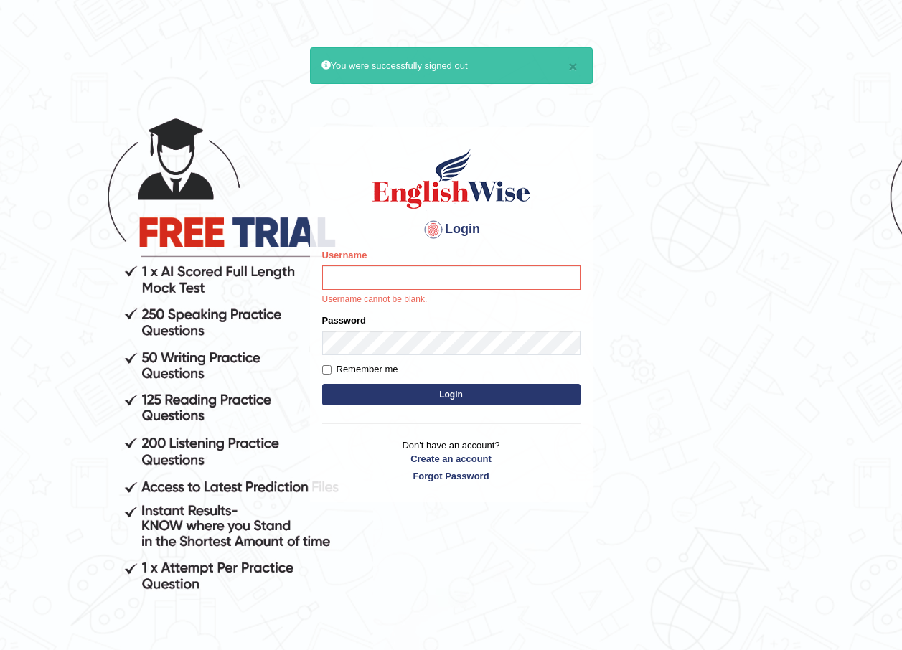
click at [880, 110] on body "× You were successfully signed out Login Please fix the following errors: Usern…" at bounding box center [451, 370] width 902 height 650
